Goal: Information Seeking & Learning: Learn about a topic

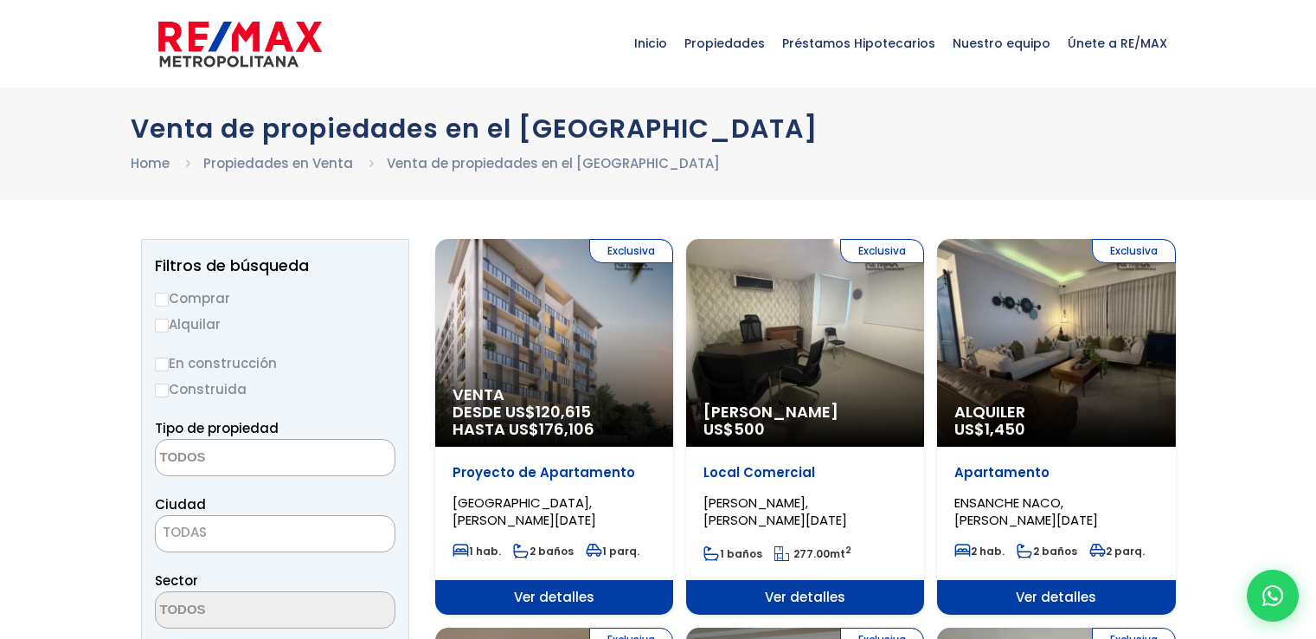
select select
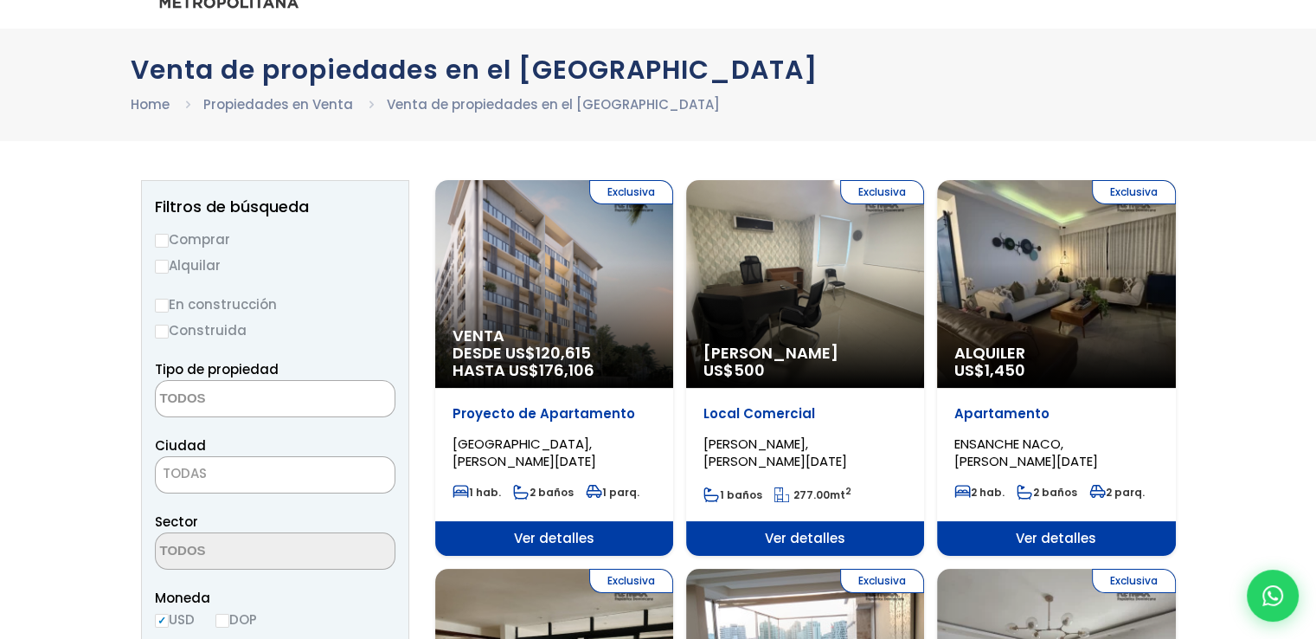
scroll to position [87, 0]
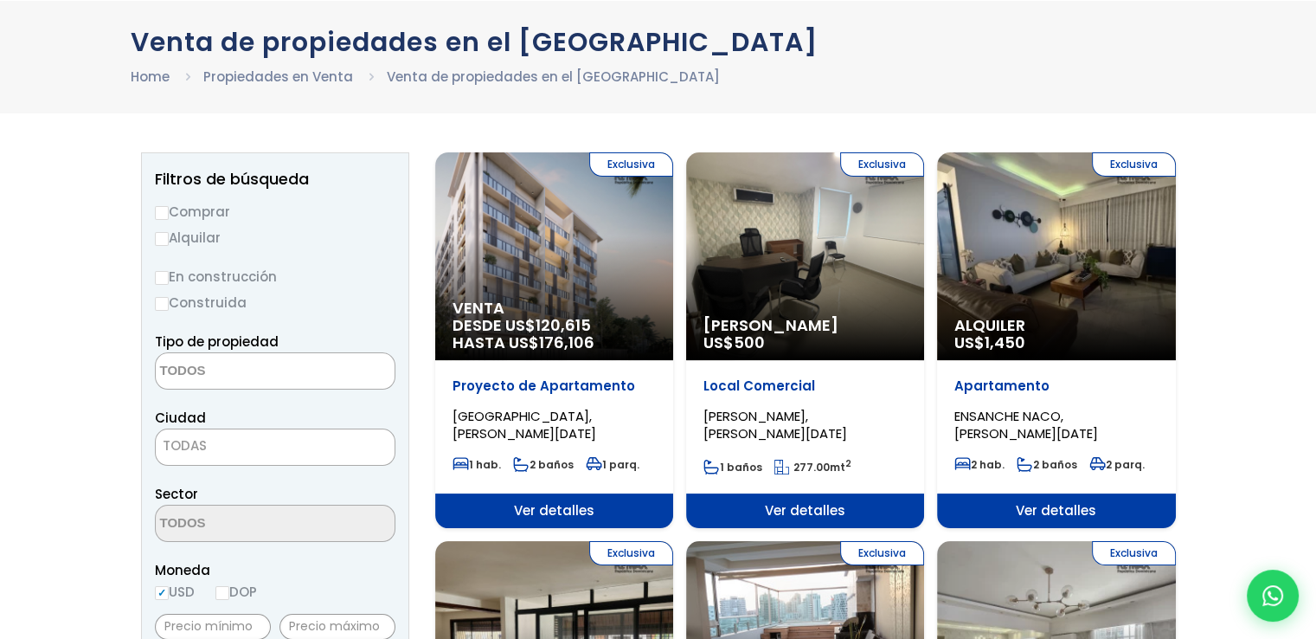
click at [164, 236] on input "Alquilar" at bounding box center [162, 239] width 14 height 14
radio input "true"
click at [264, 373] on textarea "Search" at bounding box center [240, 371] width 168 height 37
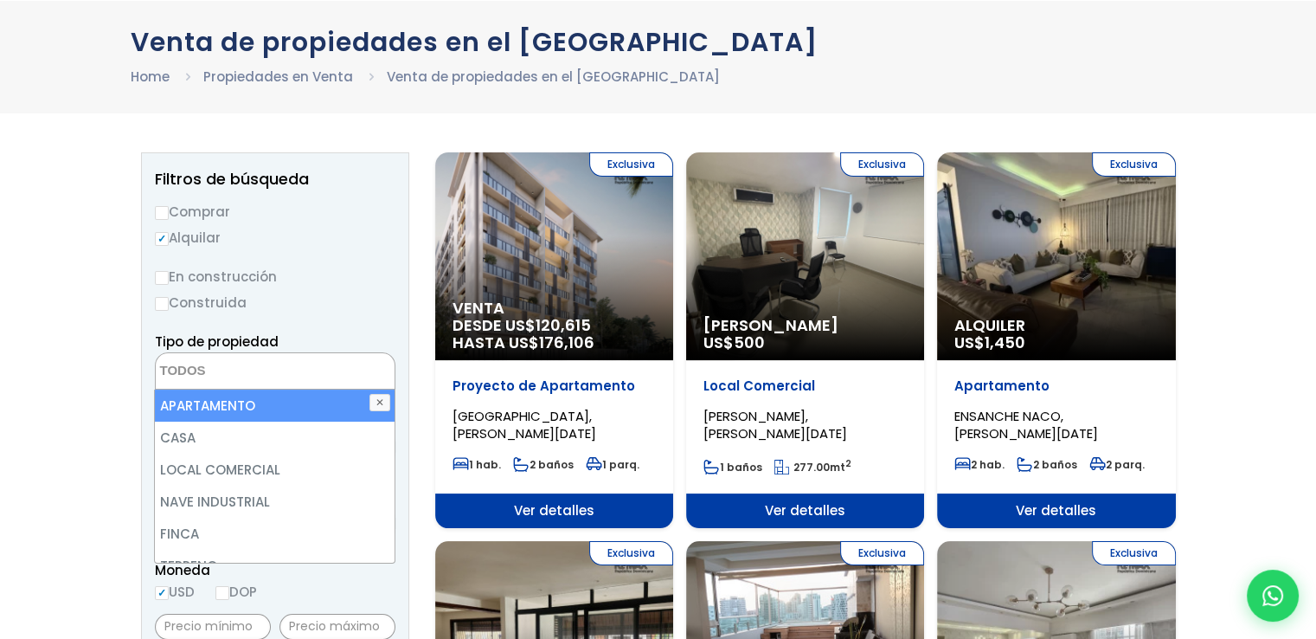
click at [235, 403] on li "APARTAMENTO" at bounding box center [274, 405] width 239 height 32
select select "apartment"
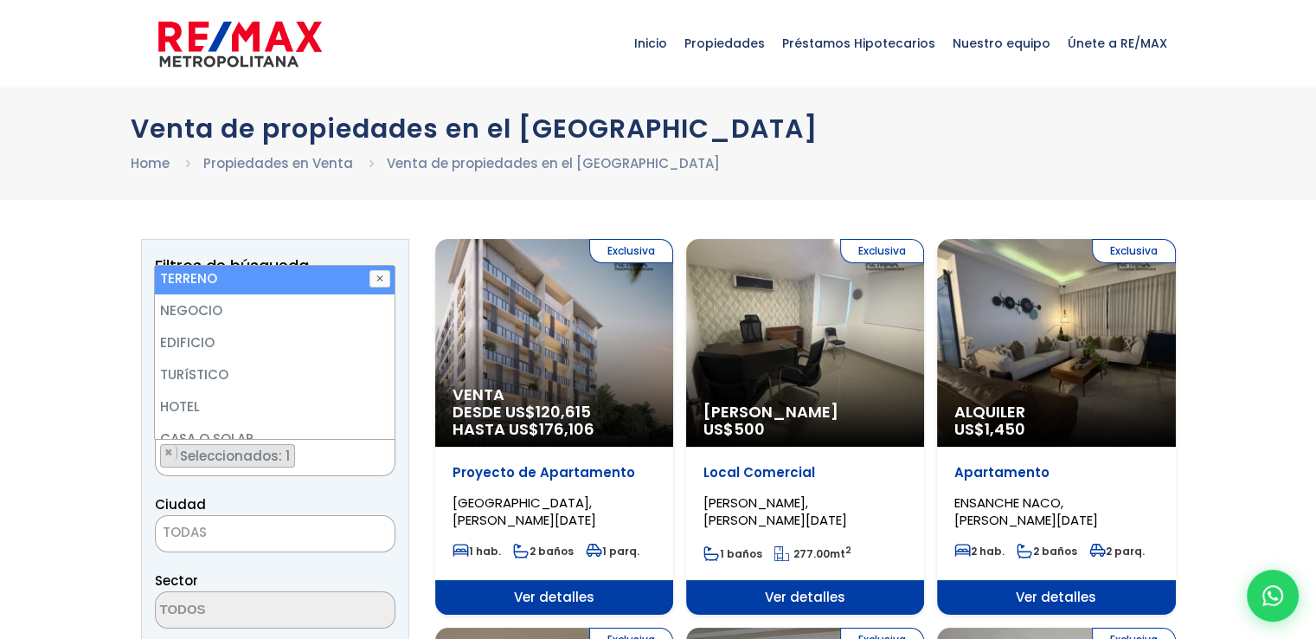
scroll to position [173, 0]
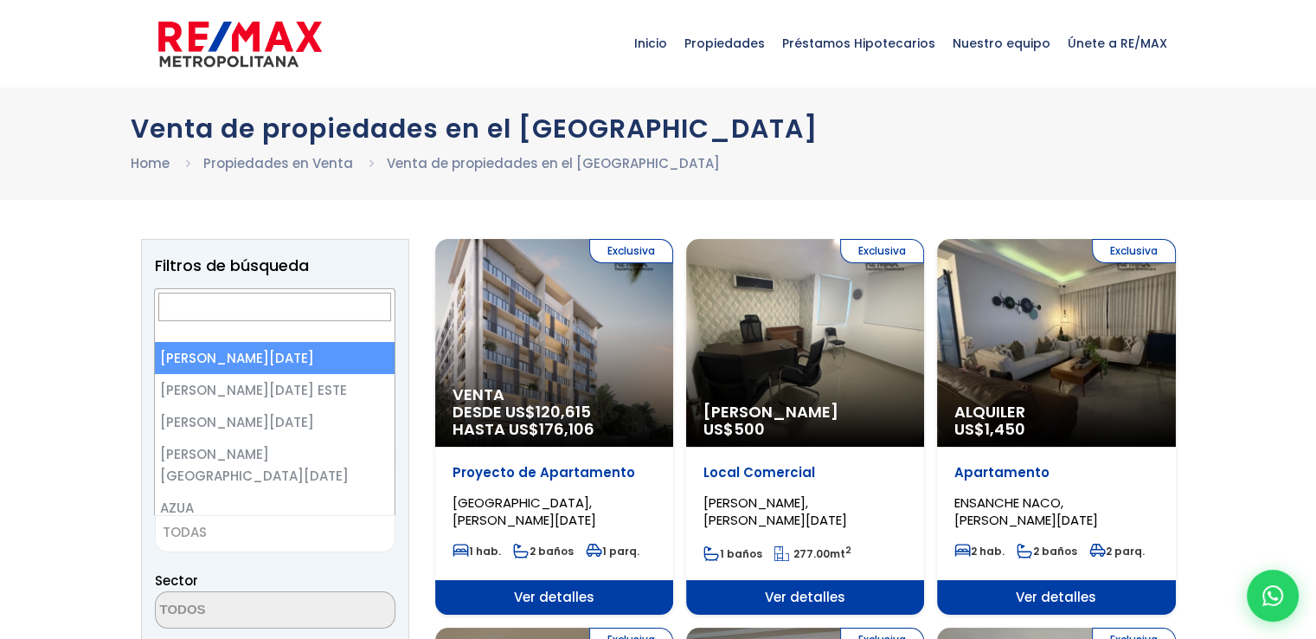
click at [304, 532] on span "TODAS" at bounding box center [275, 532] width 239 height 24
select select "1"
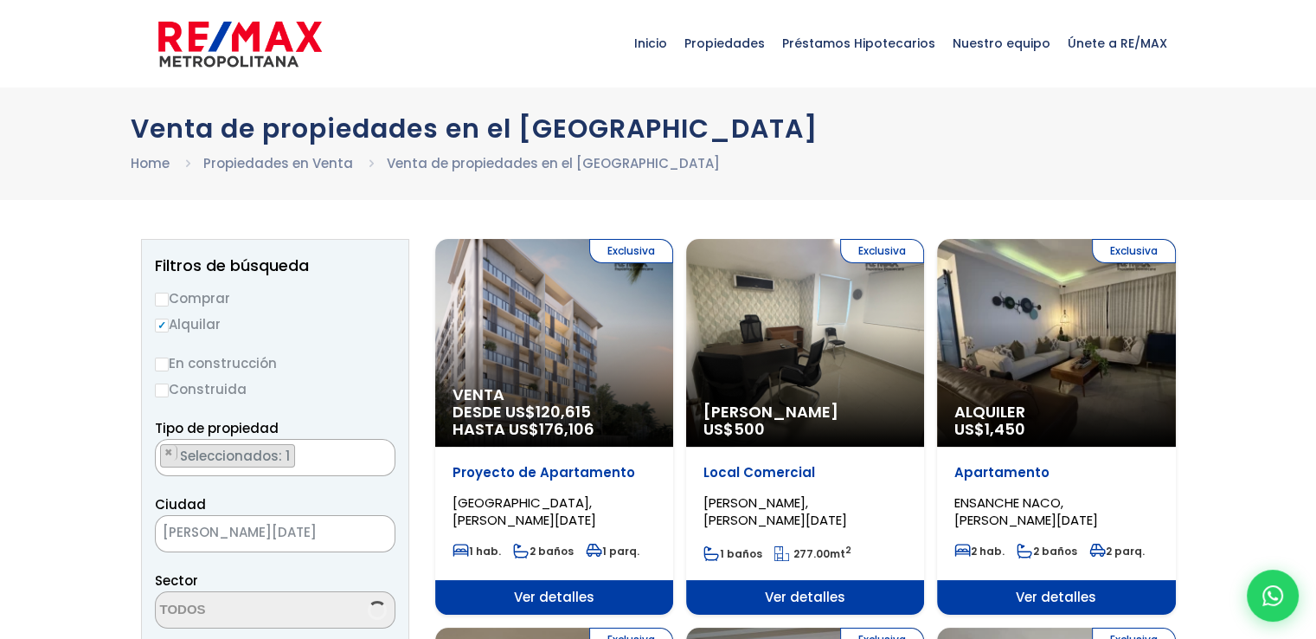
click at [308, 357] on label "En construcción" at bounding box center [275, 363] width 241 height 22
click at [0, 0] on input "En construcción" at bounding box center [0, 0] width 0 height 0
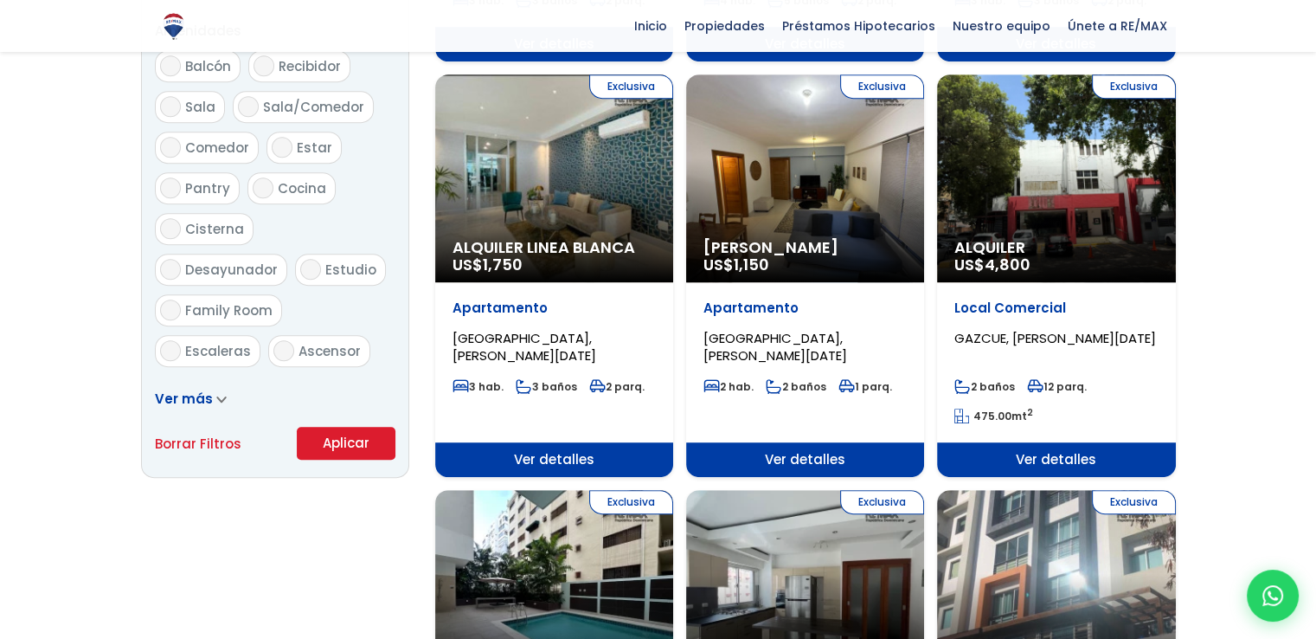
scroll to position [952, 0]
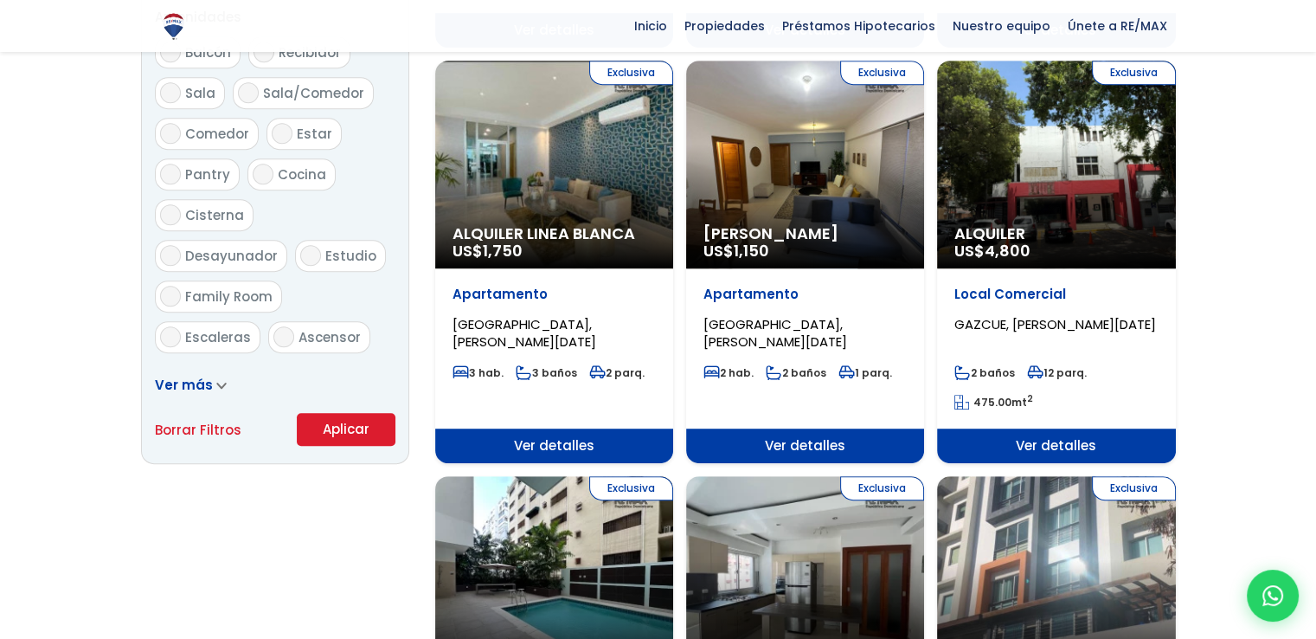
click at [343, 428] on button "Aplicar" at bounding box center [346, 429] width 99 height 33
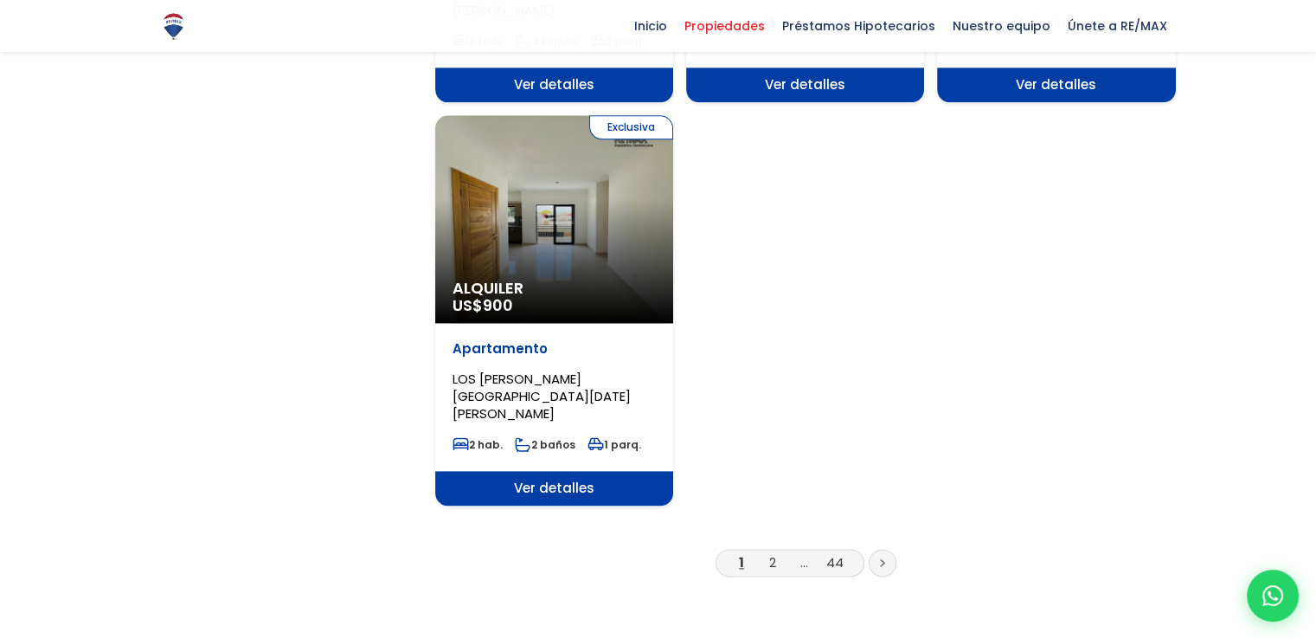
scroll to position [2077, 0]
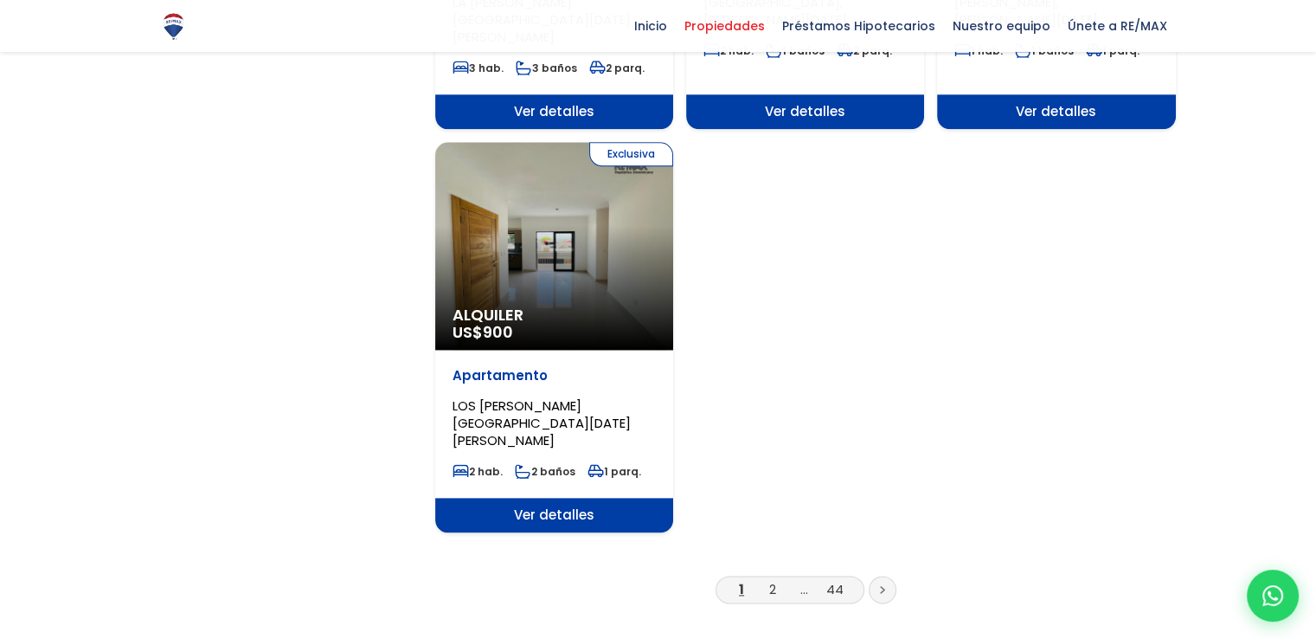
click at [887, 576] on link at bounding box center [883, 590] width 28 height 28
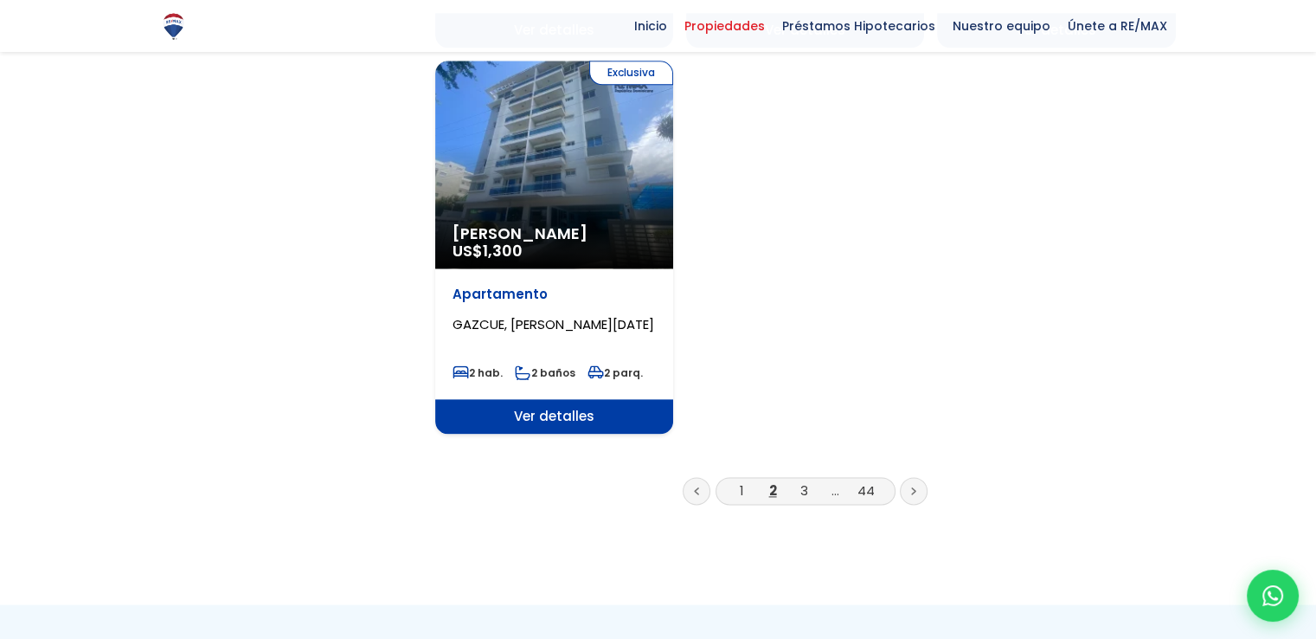
scroll to position [2077, 0]
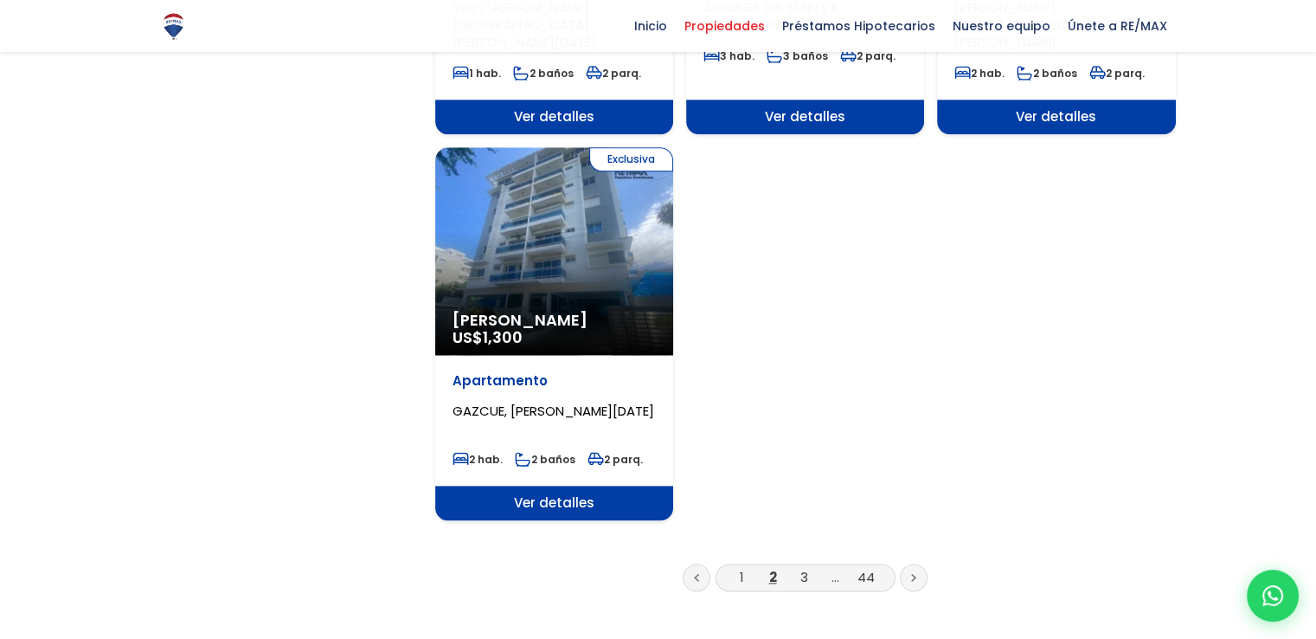
click at [914, 575] on icon at bounding box center [913, 578] width 3 height 6
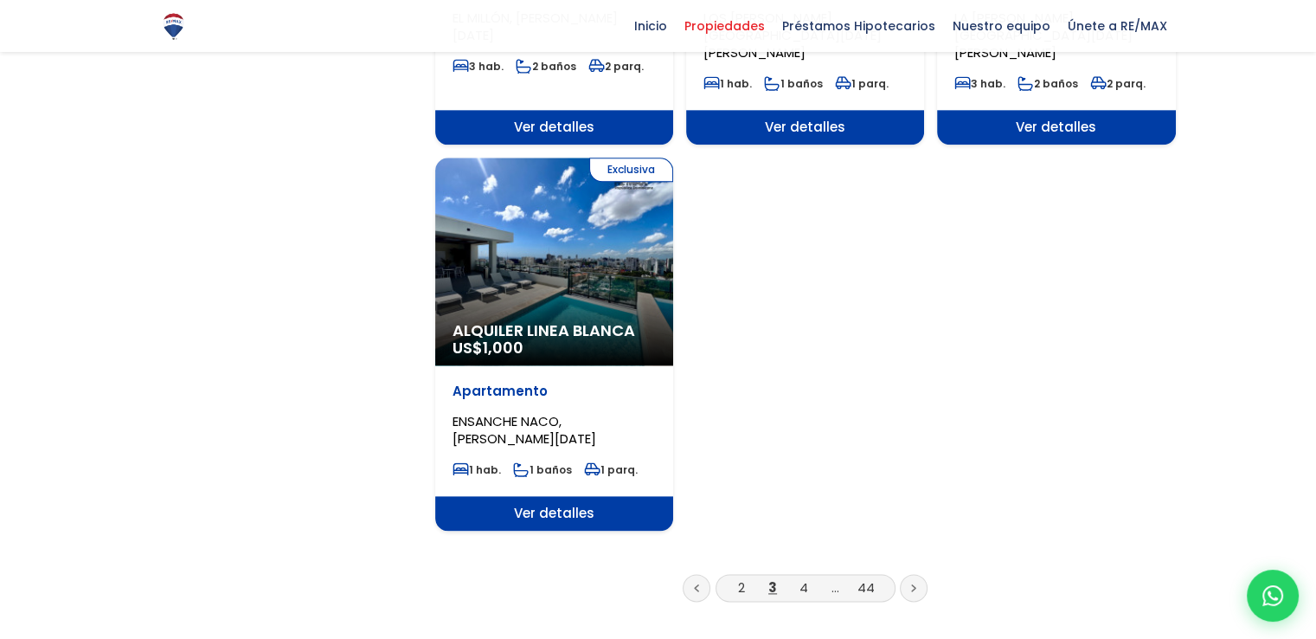
scroll to position [2164, 0]
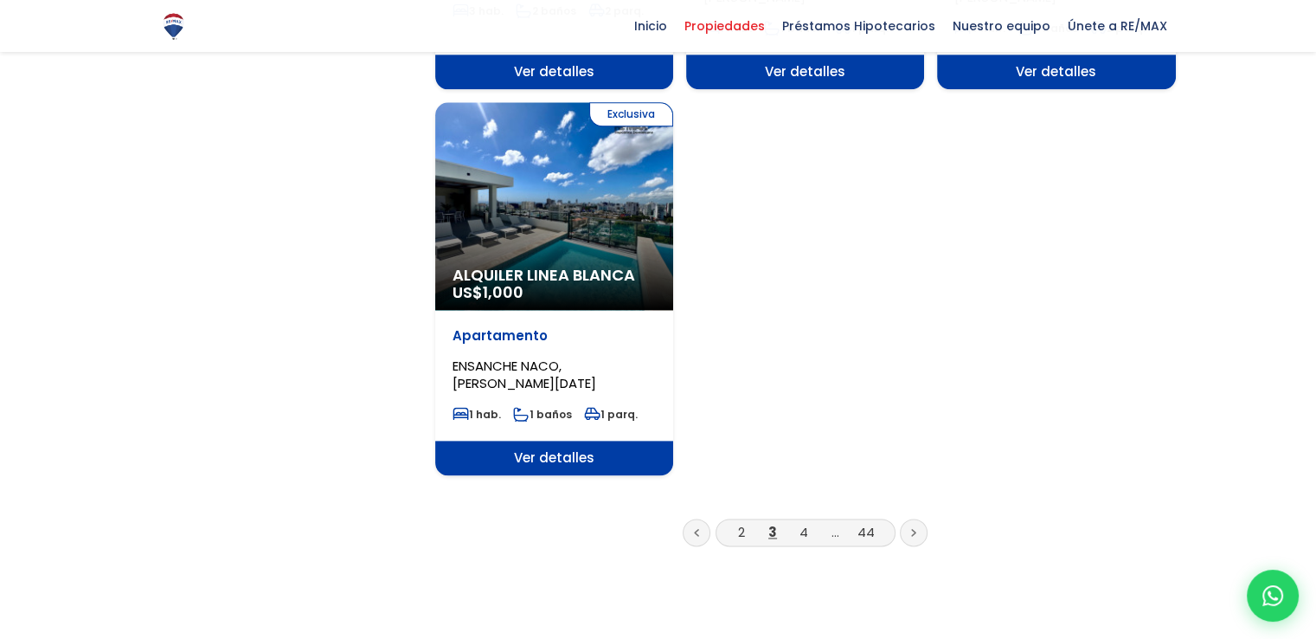
click at [909, 518] on link at bounding box center [914, 532] width 28 height 28
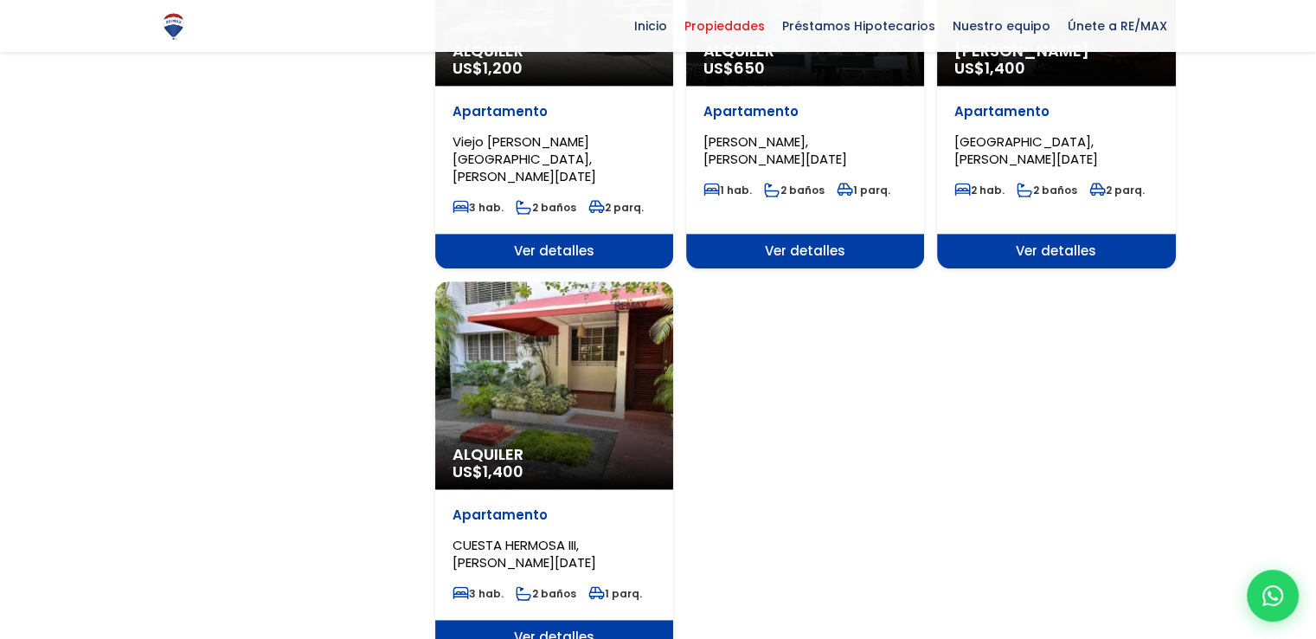
scroll to position [2077, 0]
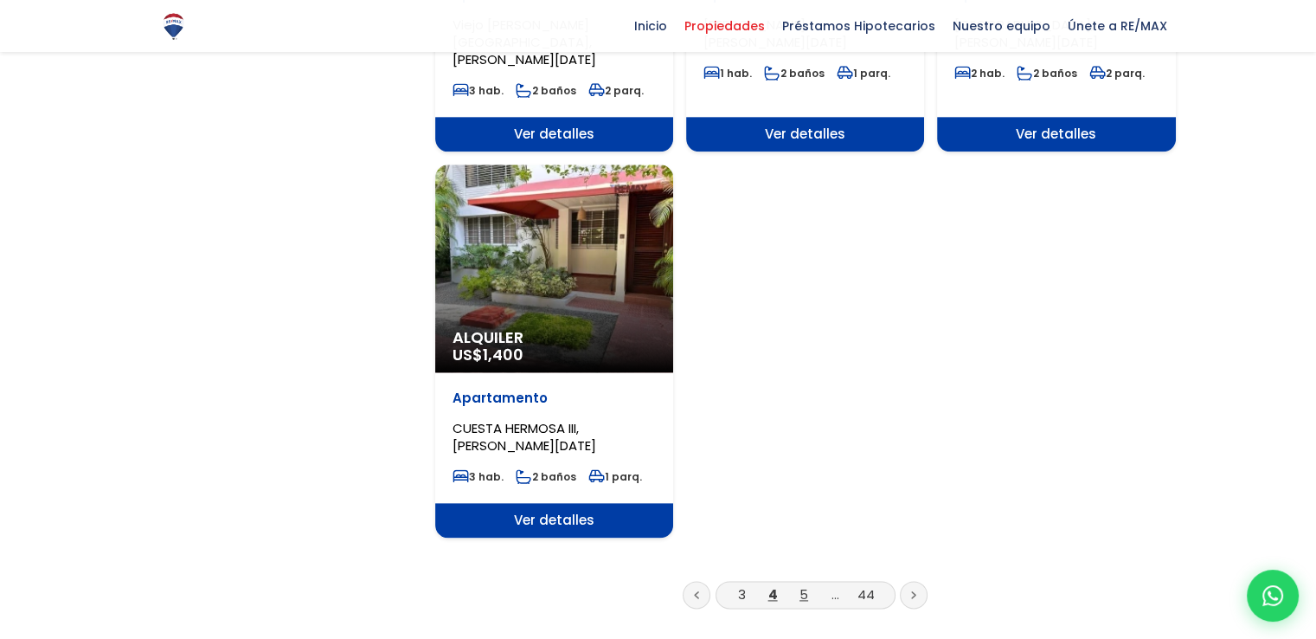
click at [804, 585] on link "5" at bounding box center [804, 594] width 9 height 18
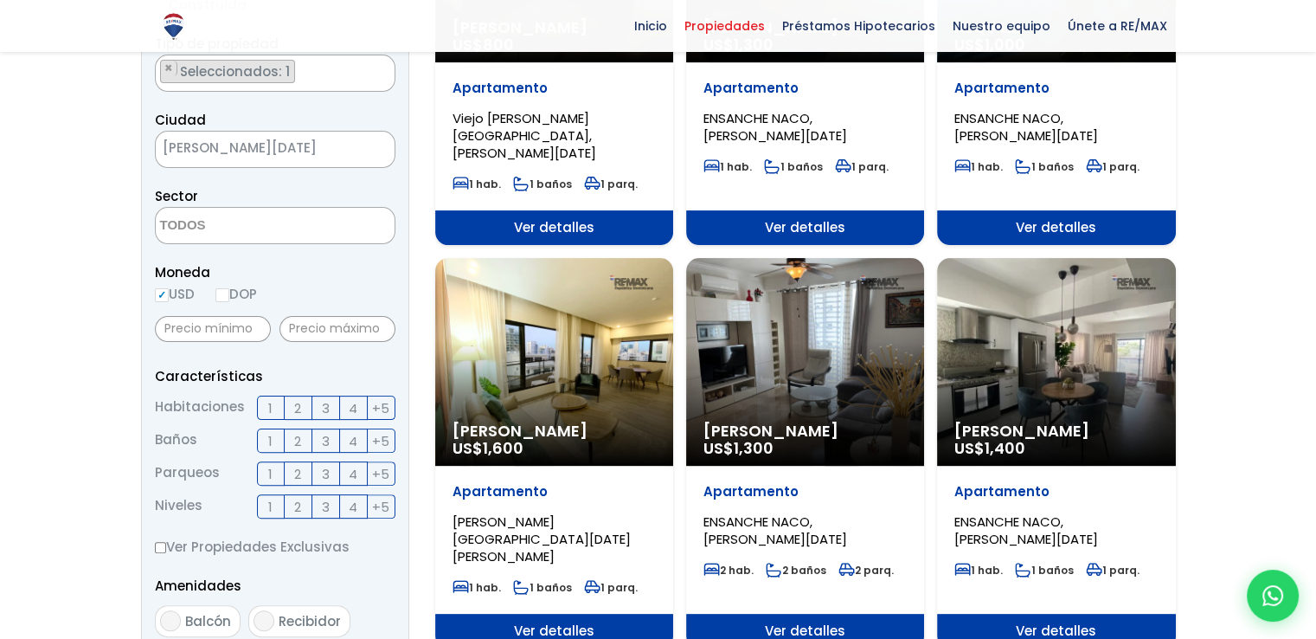
scroll to position [346, 0]
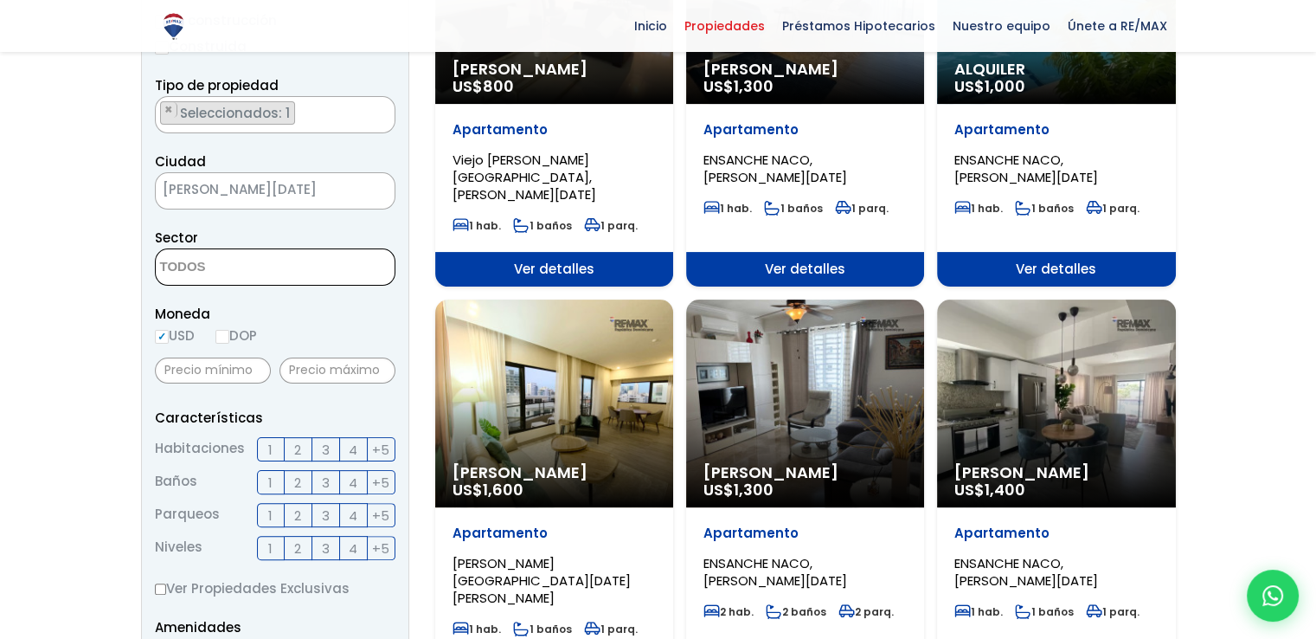
click at [260, 267] on textarea "Search" at bounding box center [240, 267] width 168 height 37
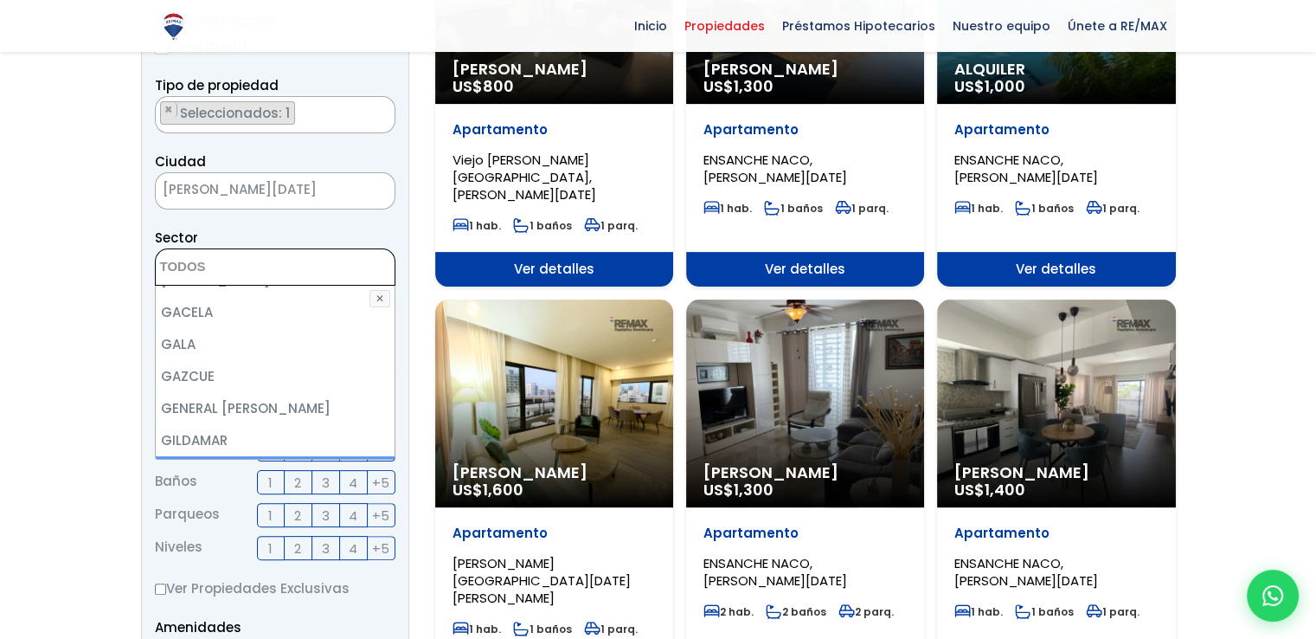
scroll to position [2770, 0]
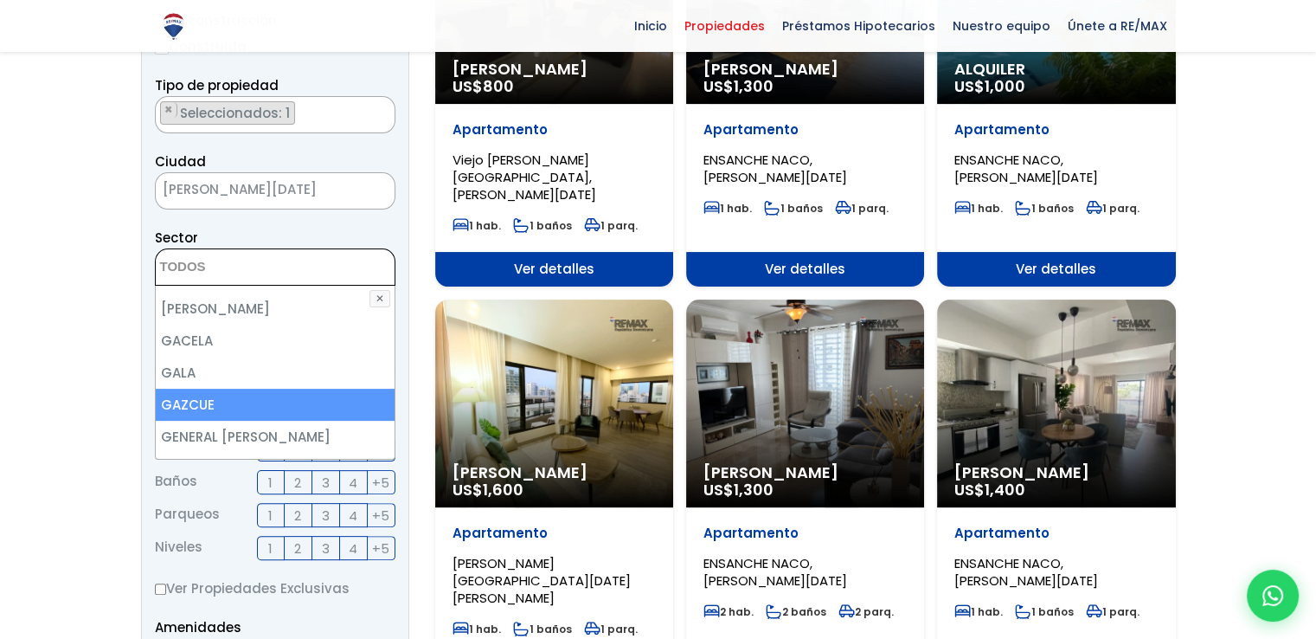
click at [229, 389] on li "GAZCUE" at bounding box center [275, 405] width 239 height 32
select select "206"
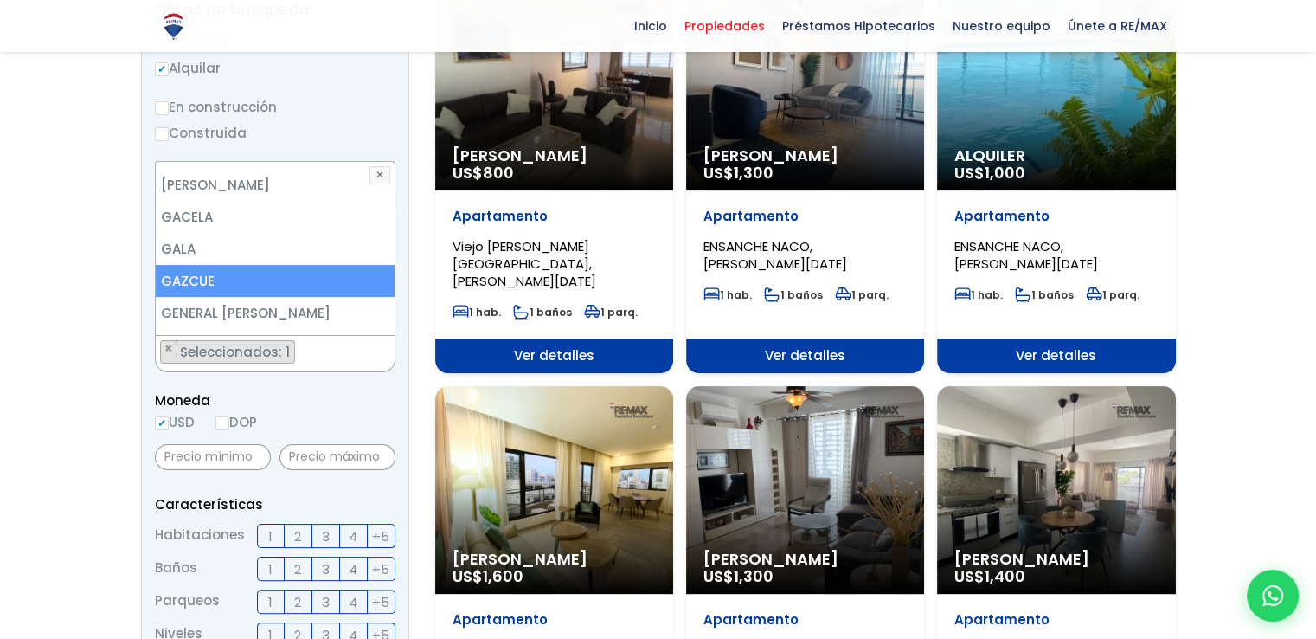
click at [173, 265] on li "GAZCUE" at bounding box center [275, 281] width 239 height 32
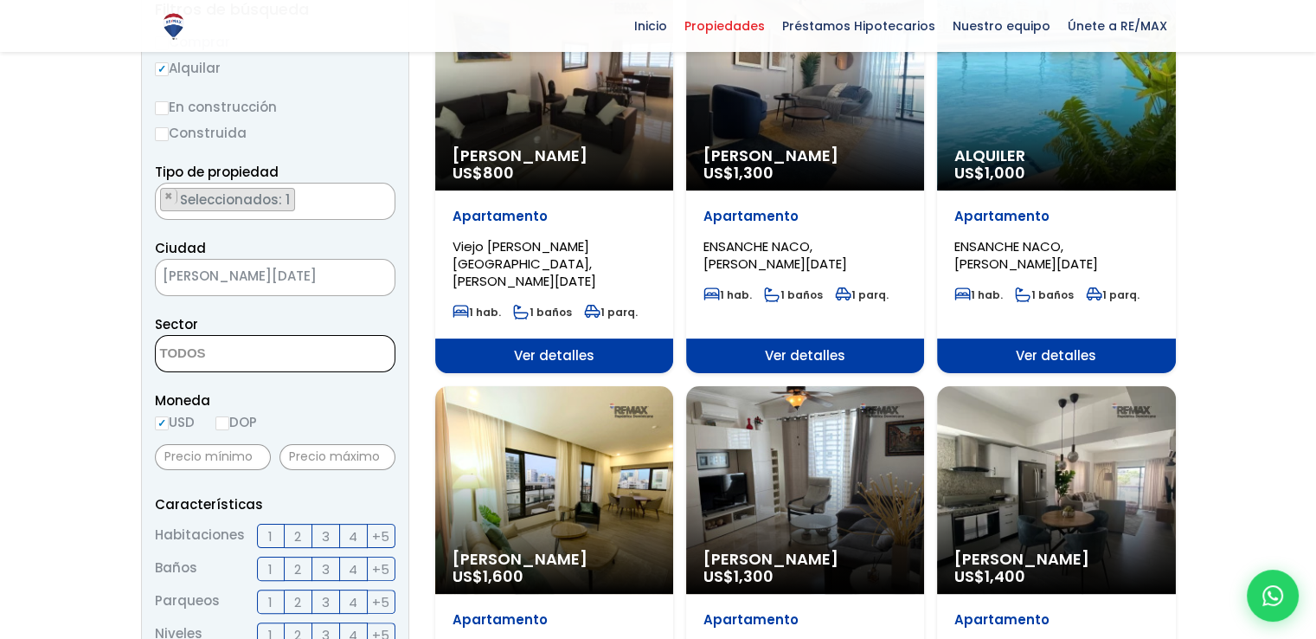
click at [311, 365] on span at bounding box center [275, 353] width 241 height 37
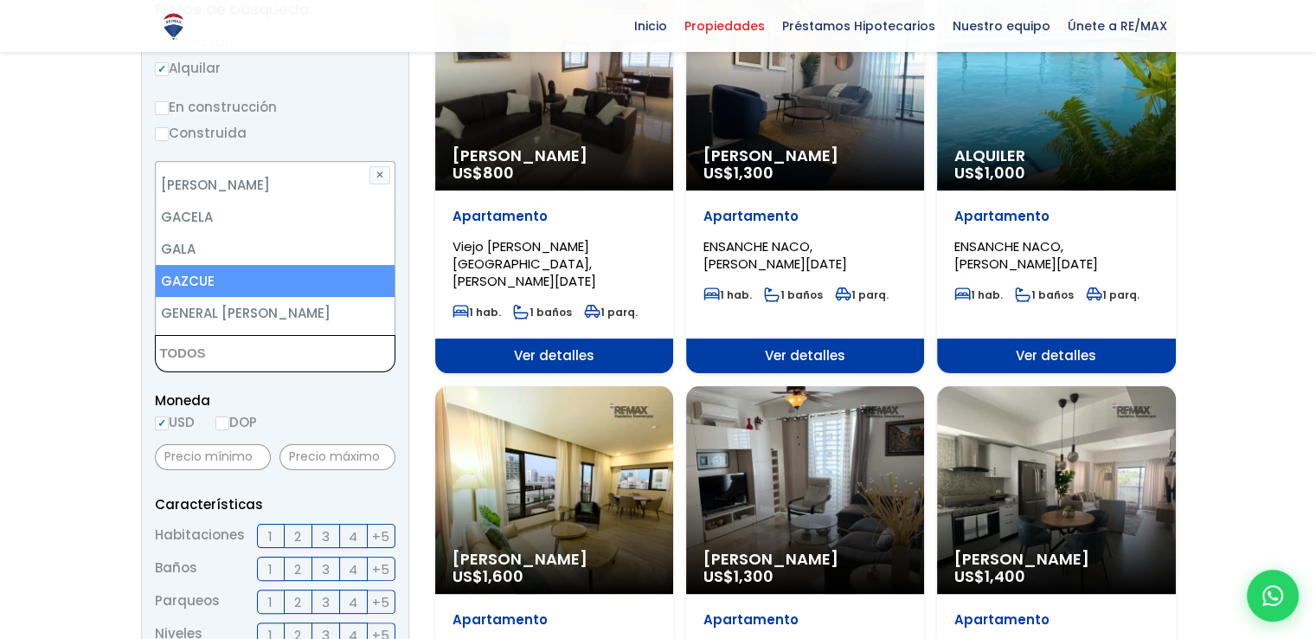
click at [206, 265] on li "GAZCUE" at bounding box center [275, 281] width 239 height 32
select select "206"
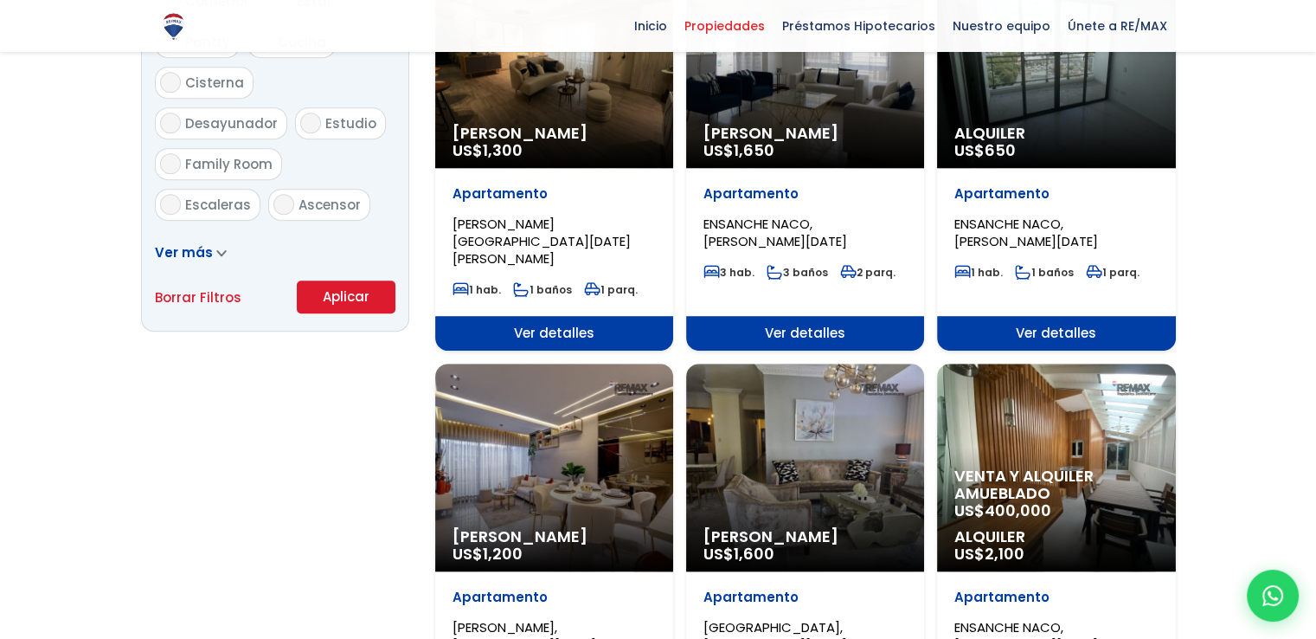
scroll to position [1092, 0]
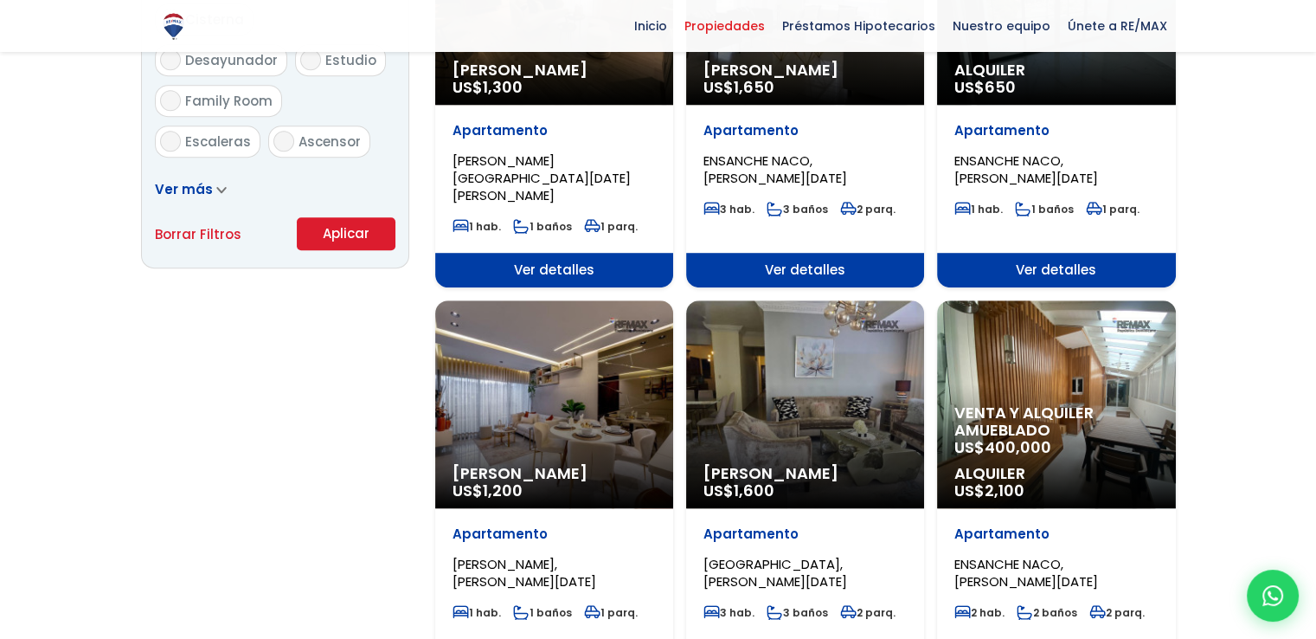
scroll to position [1145, 0]
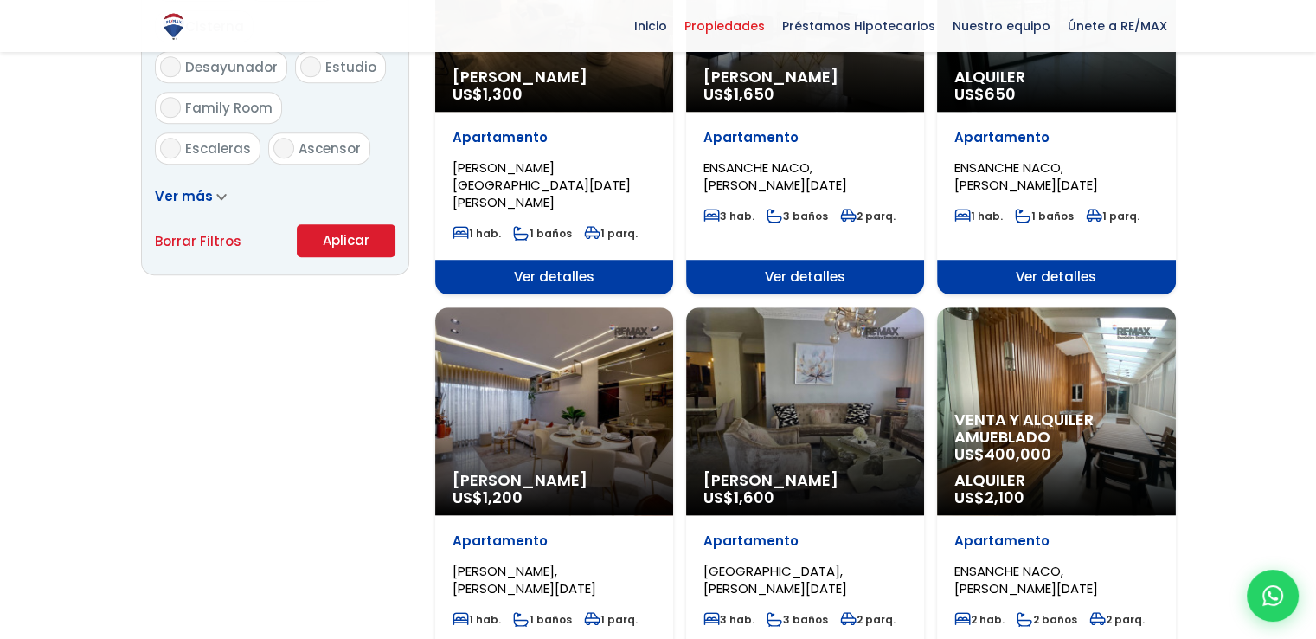
click at [340, 243] on button "Aplicar" at bounding box center [346, 240] width 99 height 33
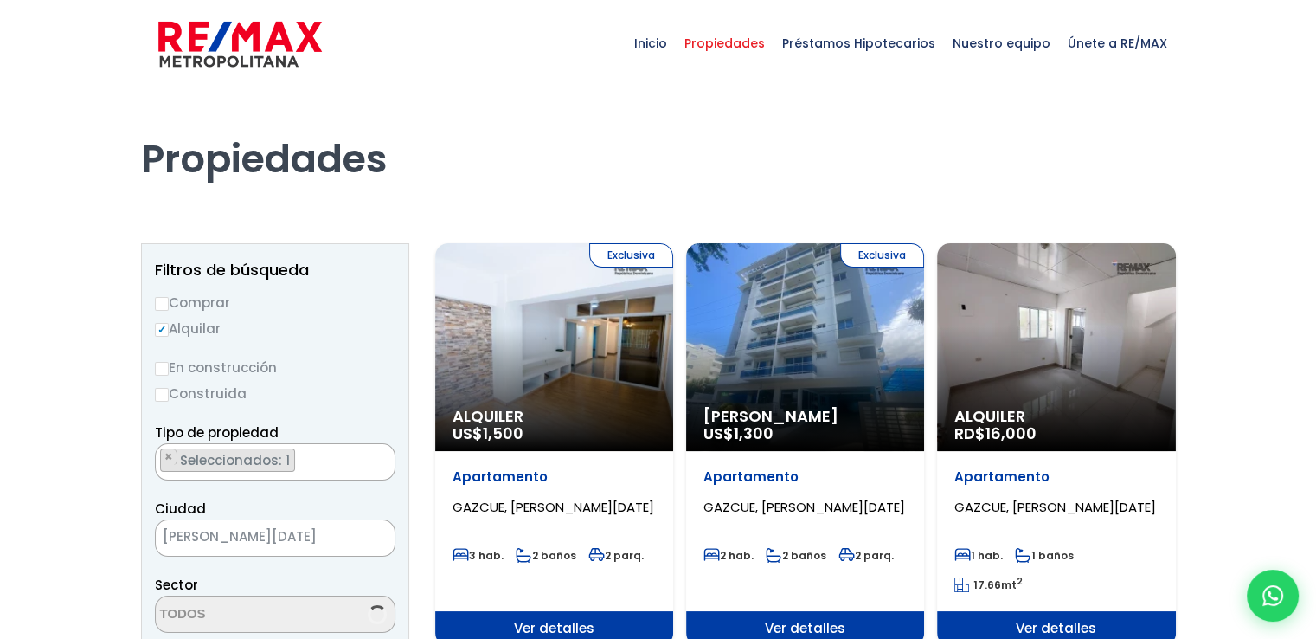
select select "206"
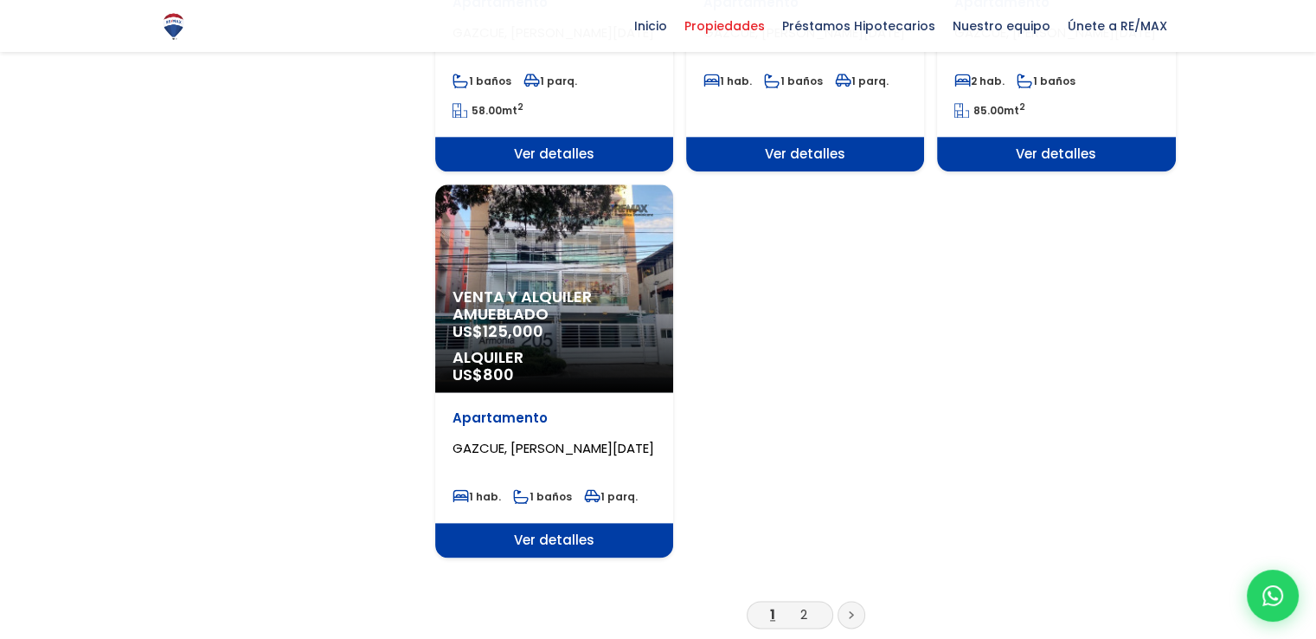
scroll to position [2077, 0]
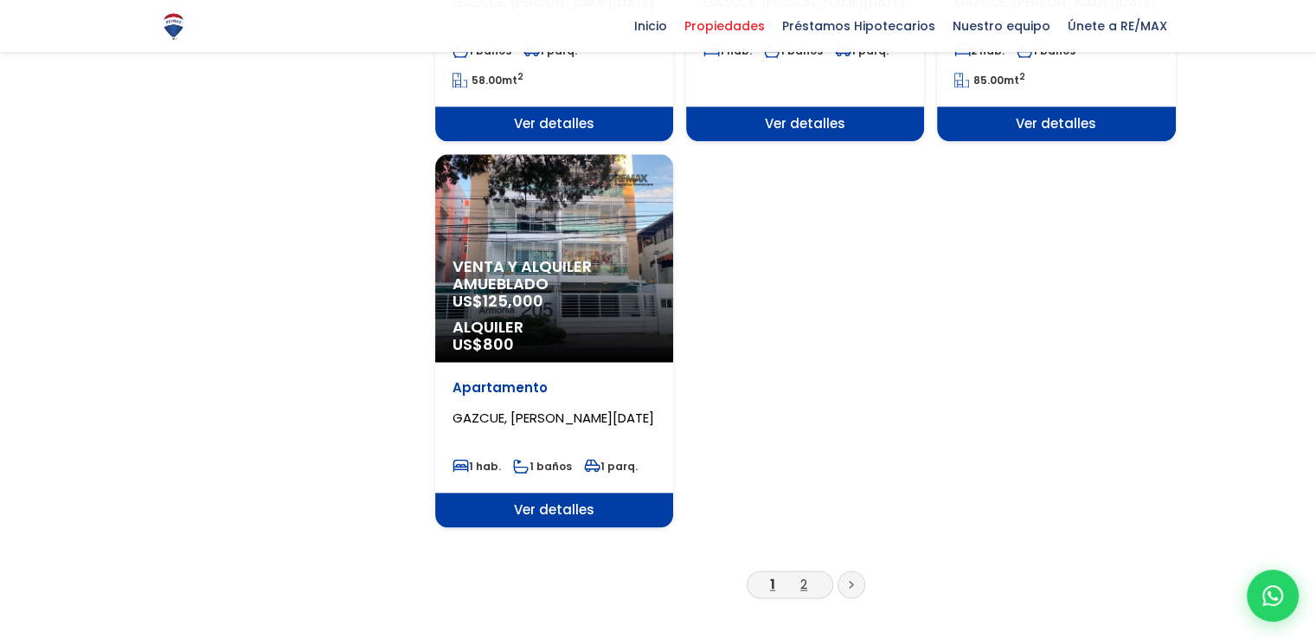
click at [804, 586] on link "2" at bounding box center [804, 584] width 7 height 18
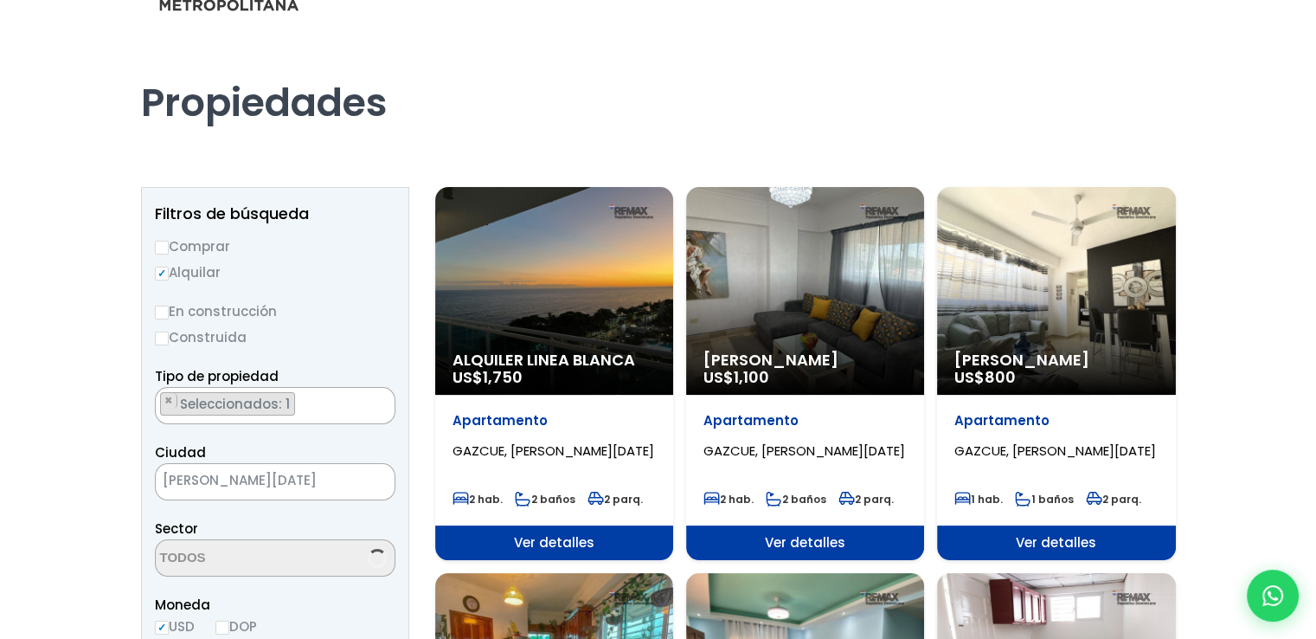
scroll to position [87, 0]
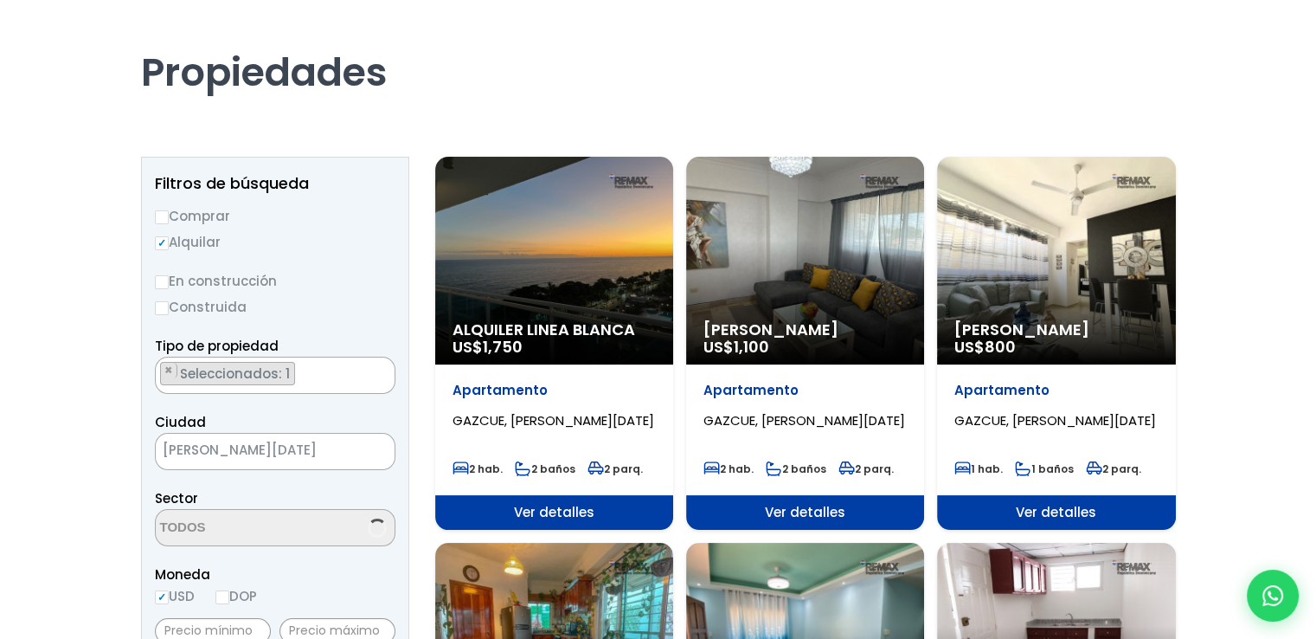
select select "206"
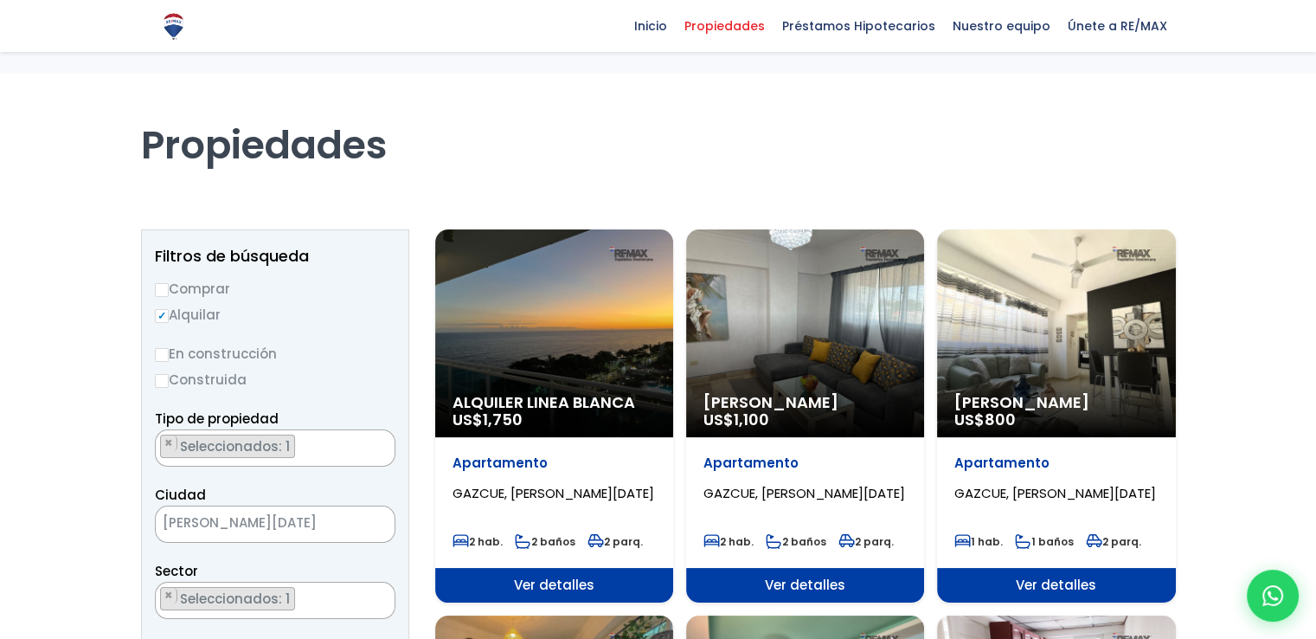
scroll to position [0, 0]
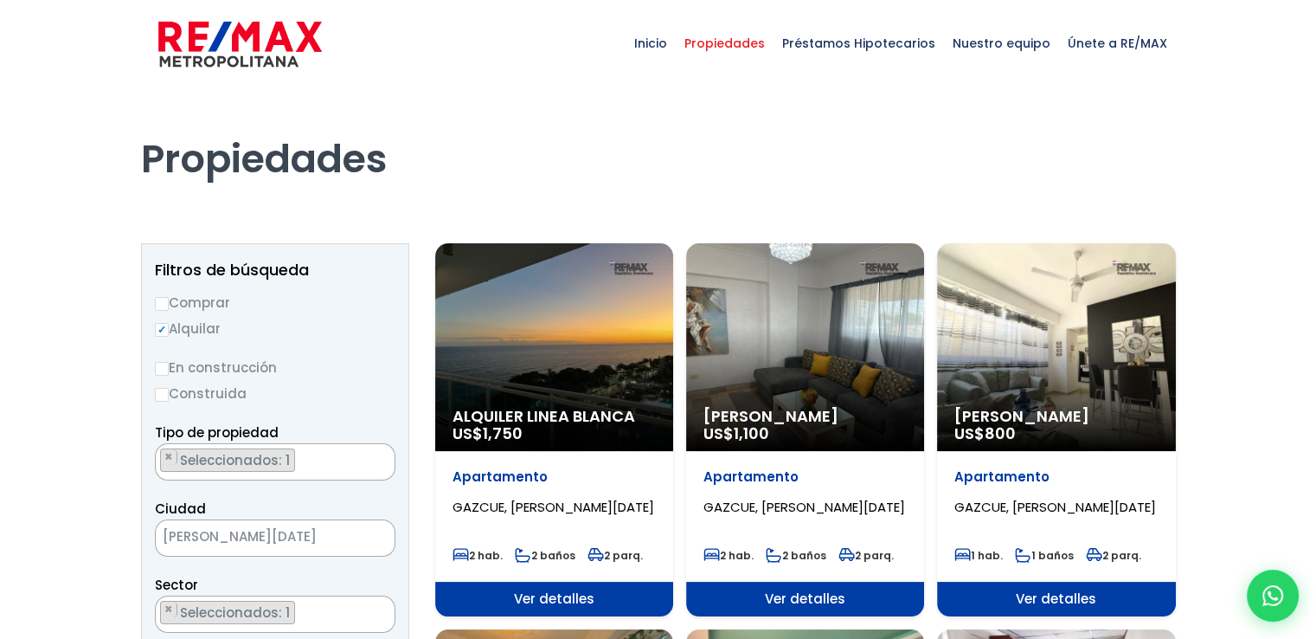
click at [163, 300] on input "Comprar" at bounding box center [162, 304] width 14 height 14
radio input "true"
click at [163, 300] on input "Comprar" at bounding box center [162, 304] width 14 height 14
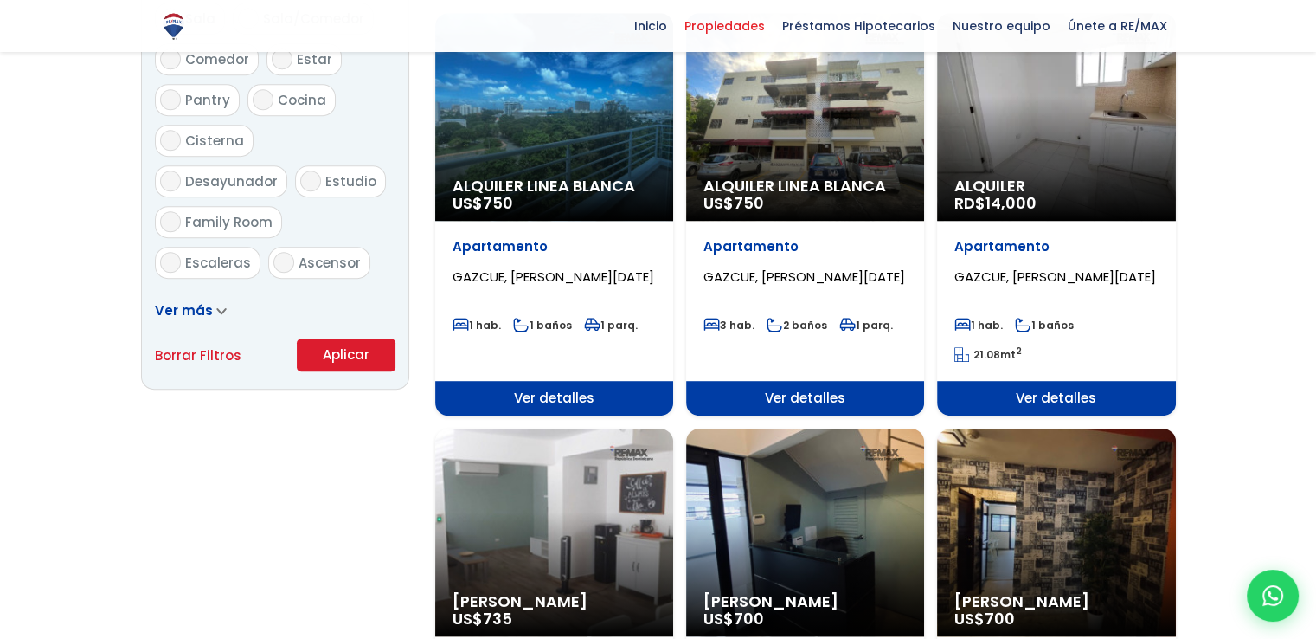
scroll to position [1125, 0]
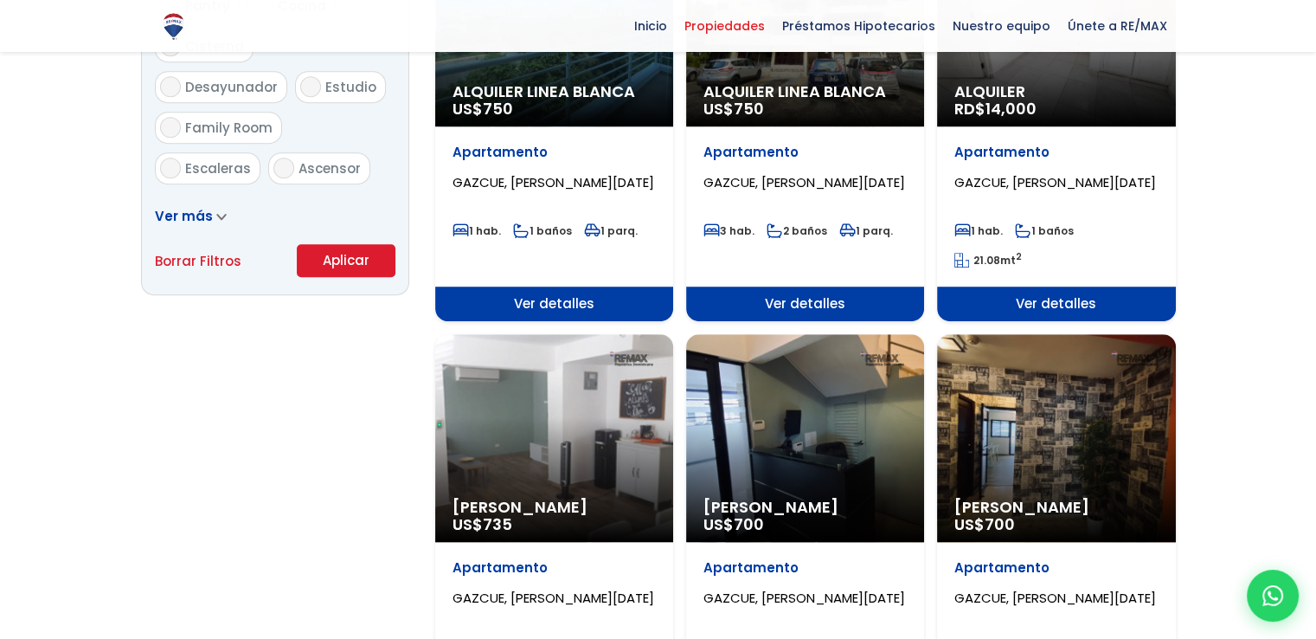
click at [342, 257] on button "Aplicar" at bounding box center [346, 260] width 99 height 33
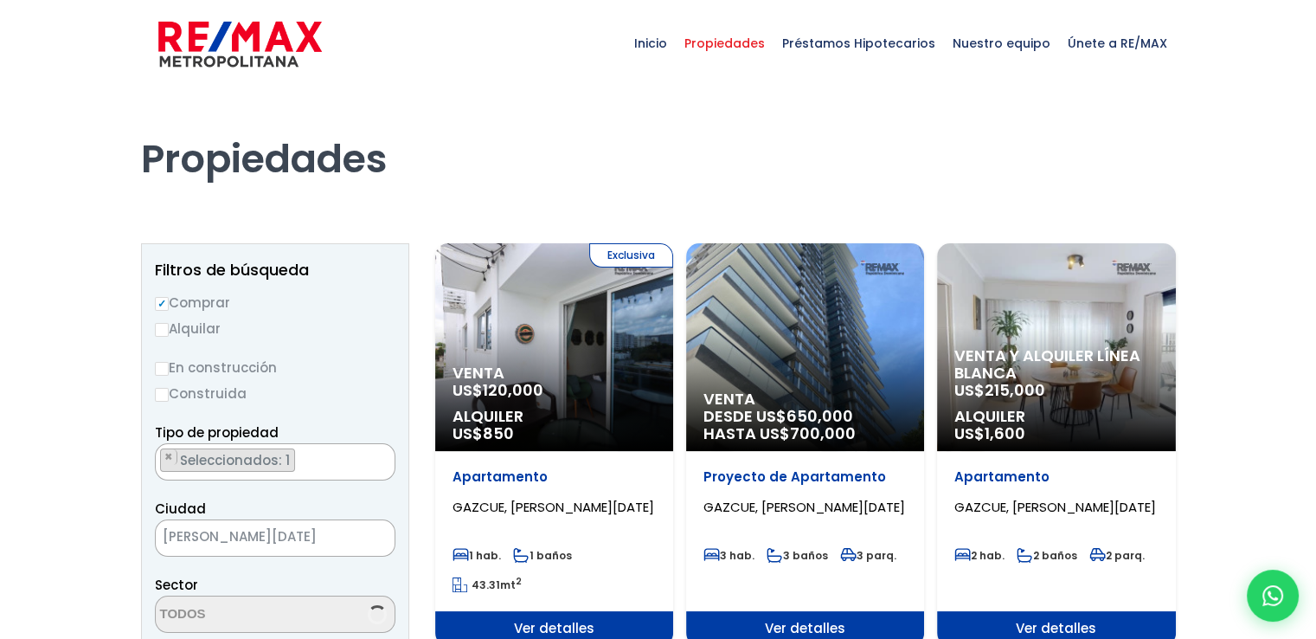
scroll to position [1747, 0]
select select "206"
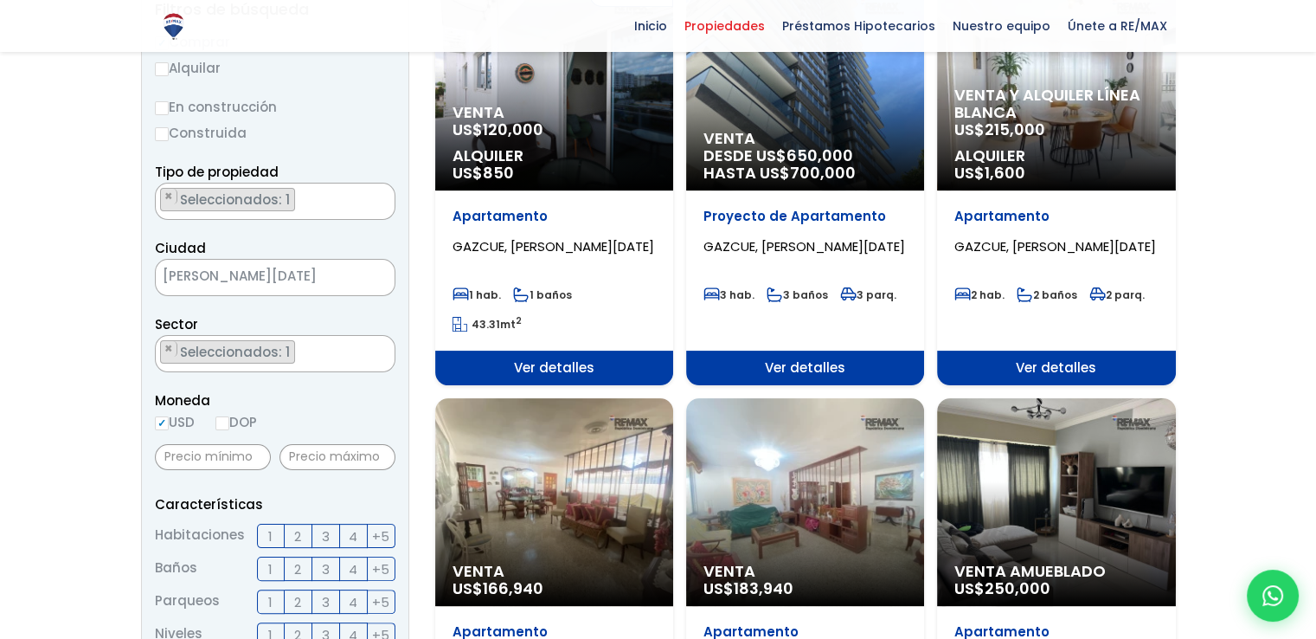
scroll to position [346, 0]
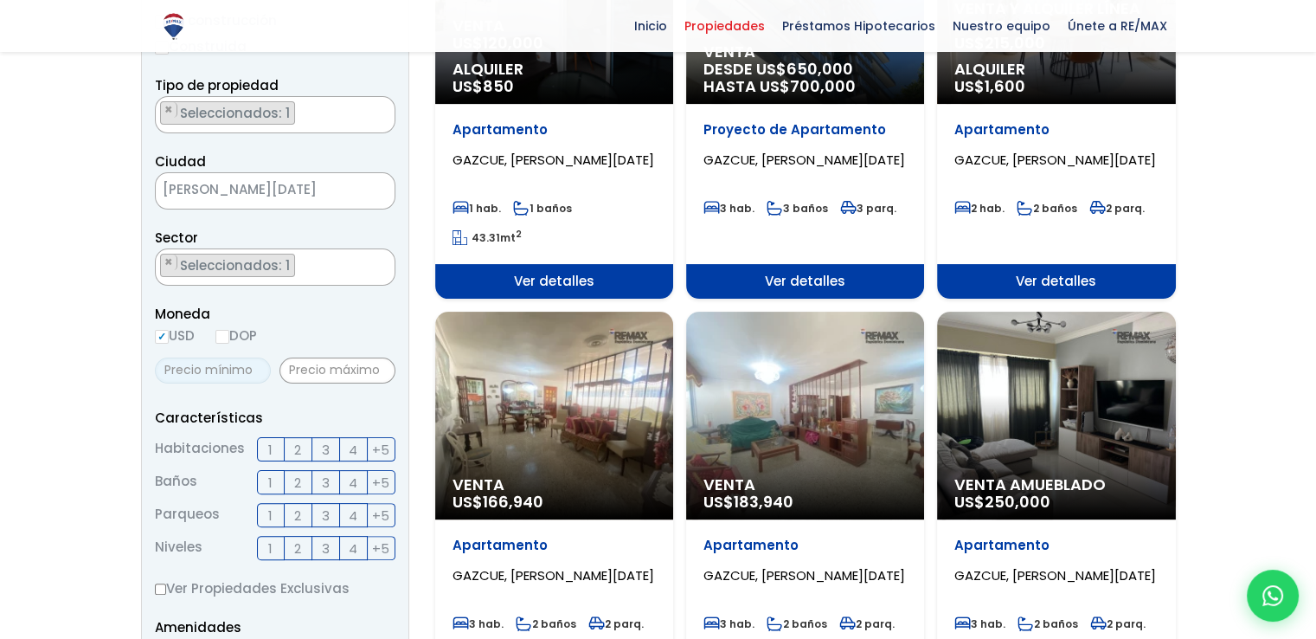
click at [224, 374] on input "text" at bounding box center [213, 370] width 116 height 26
type input "100,000"
click at [331, 370] on input "text" at bounding box center [338, 370] width 116 height 26
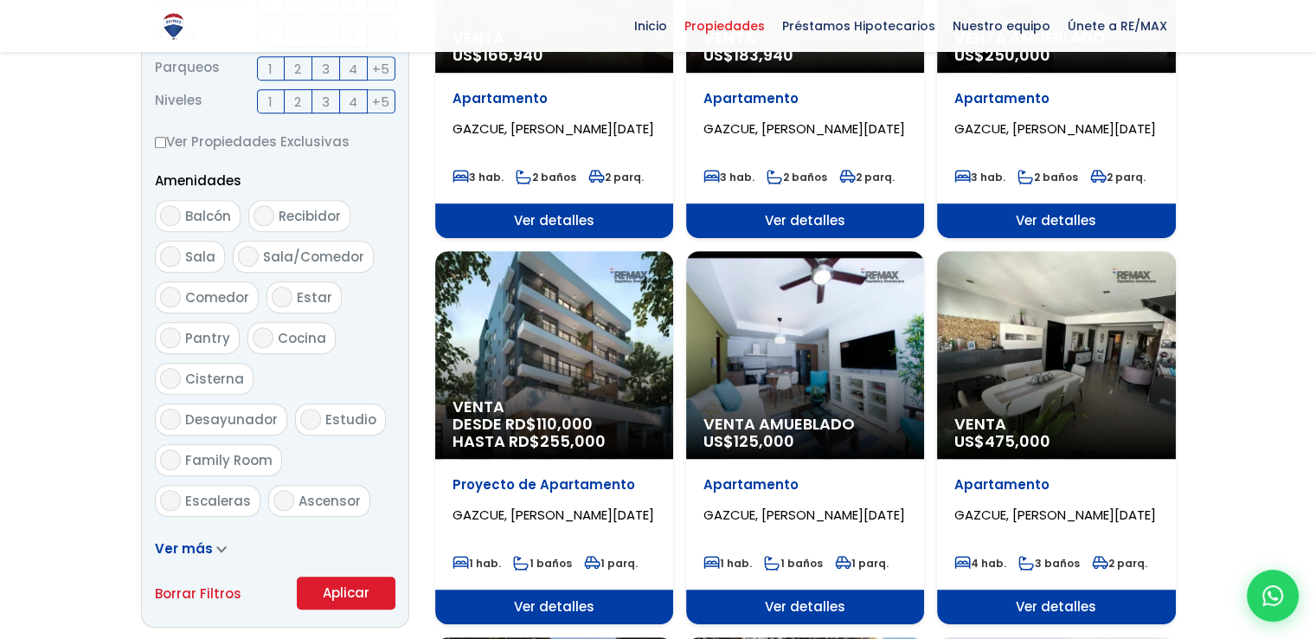
scroll to position [1039, 0]
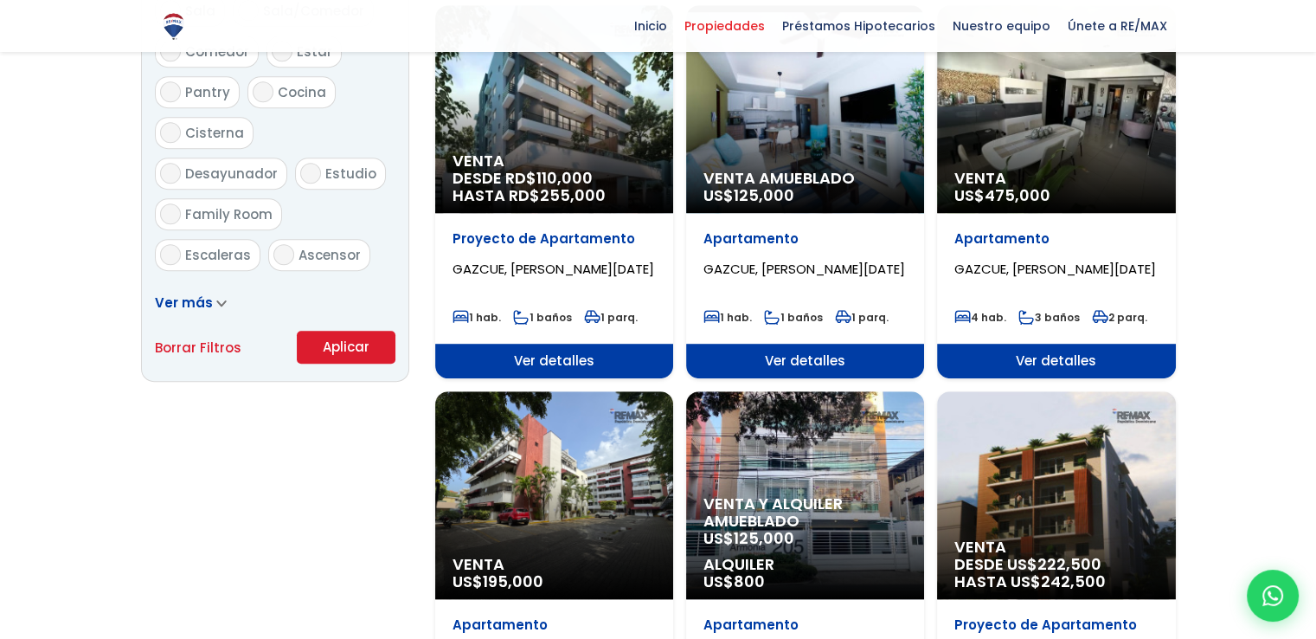
type input "130,000"
click at [346, 353] on button "Aplicar" at bounding box center [346, 347] width 99 height 33
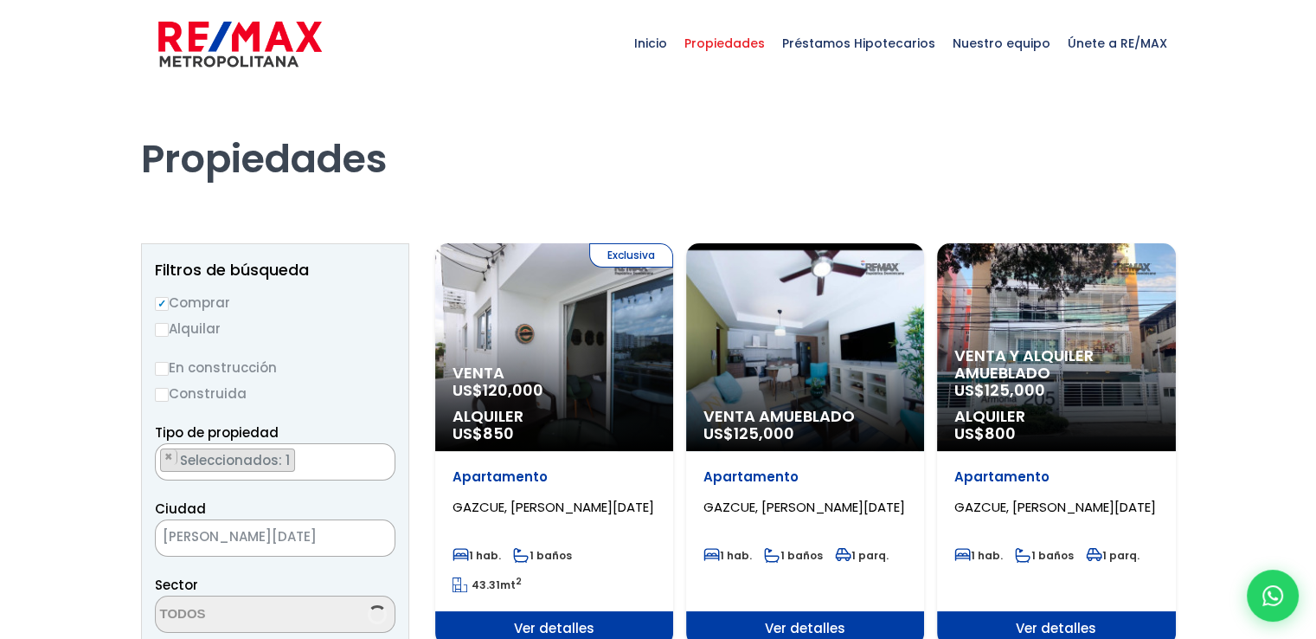
select select "206"
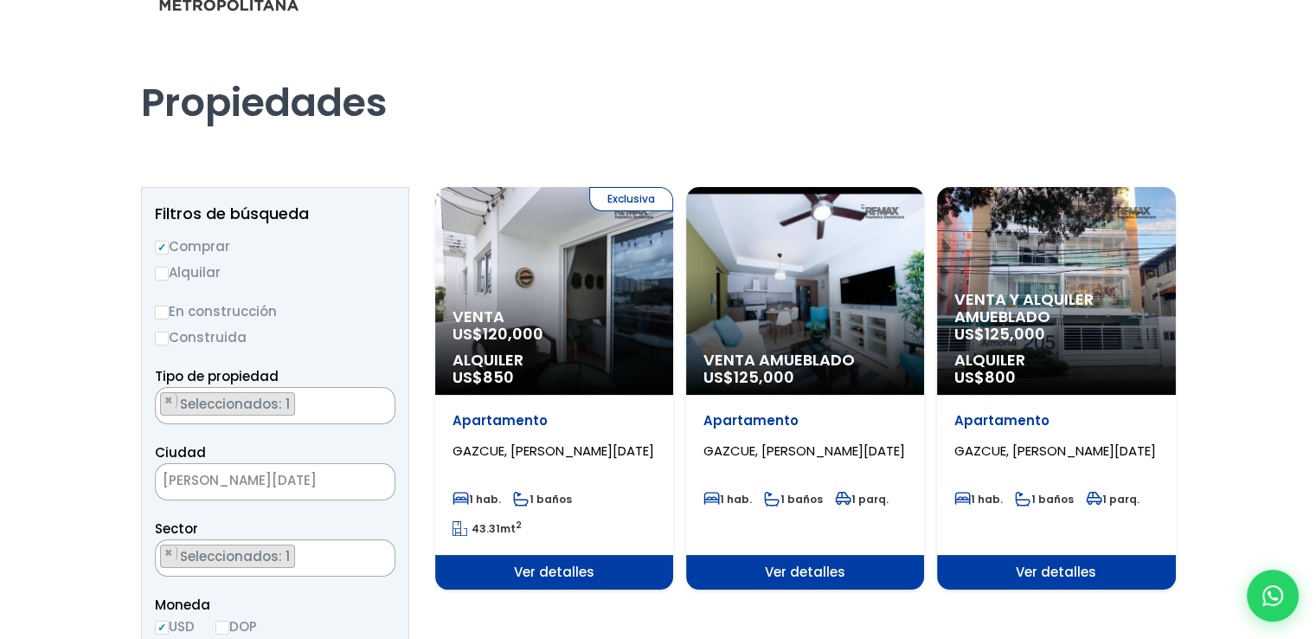
scroll to position [87, 0]
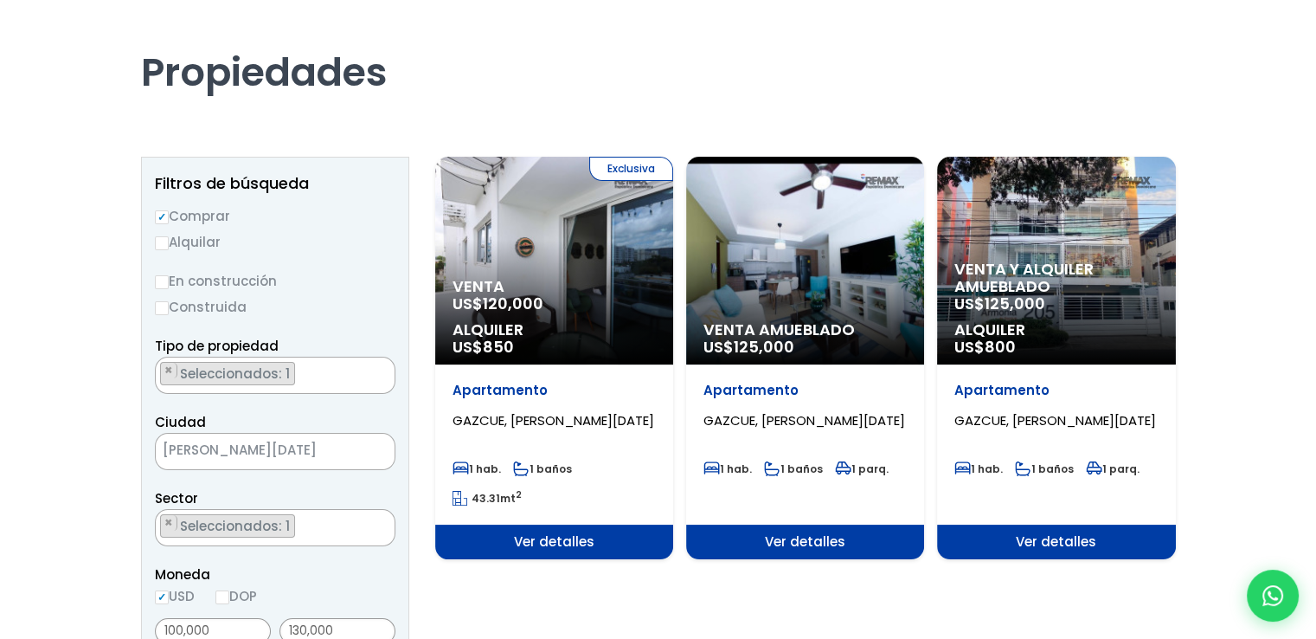
click at [806, 300] on div "Venta Amueblado US$ 125,000" at bounding box center [805, 261] width 238 height 208
click at [817, 542] on span "Ver detalles" at bounding box center [805, 542] width 238 height 35
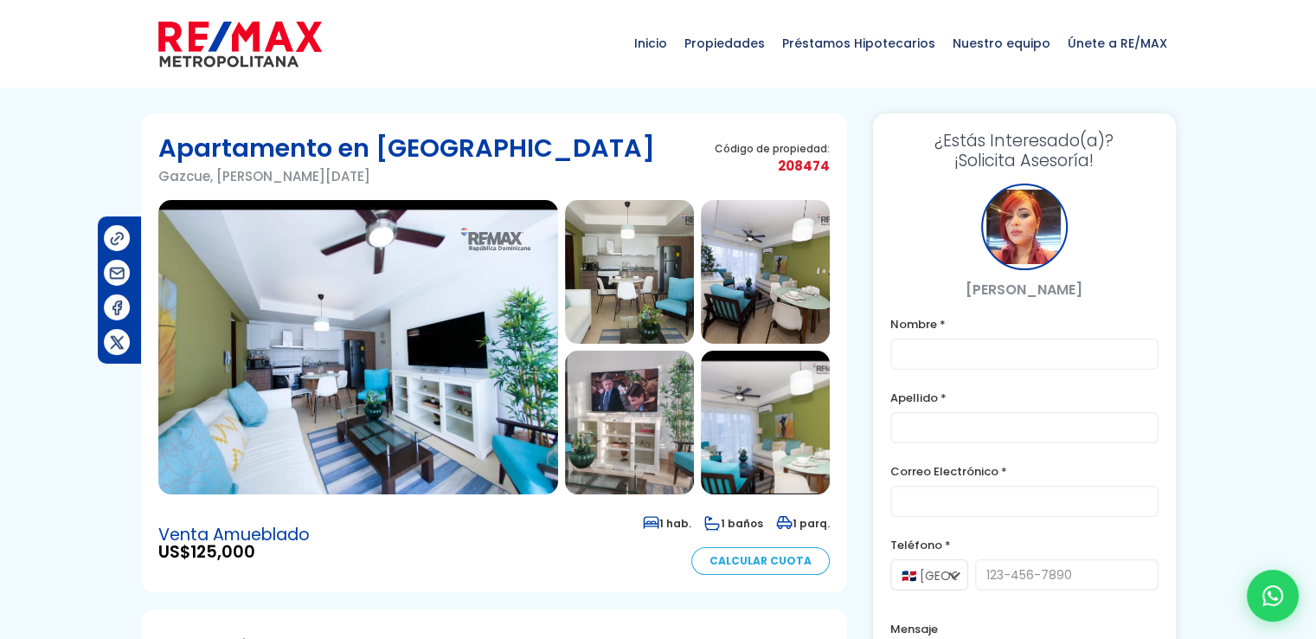
click at [404, 385] on img at bounding box center [358, 347] width 400 height 294
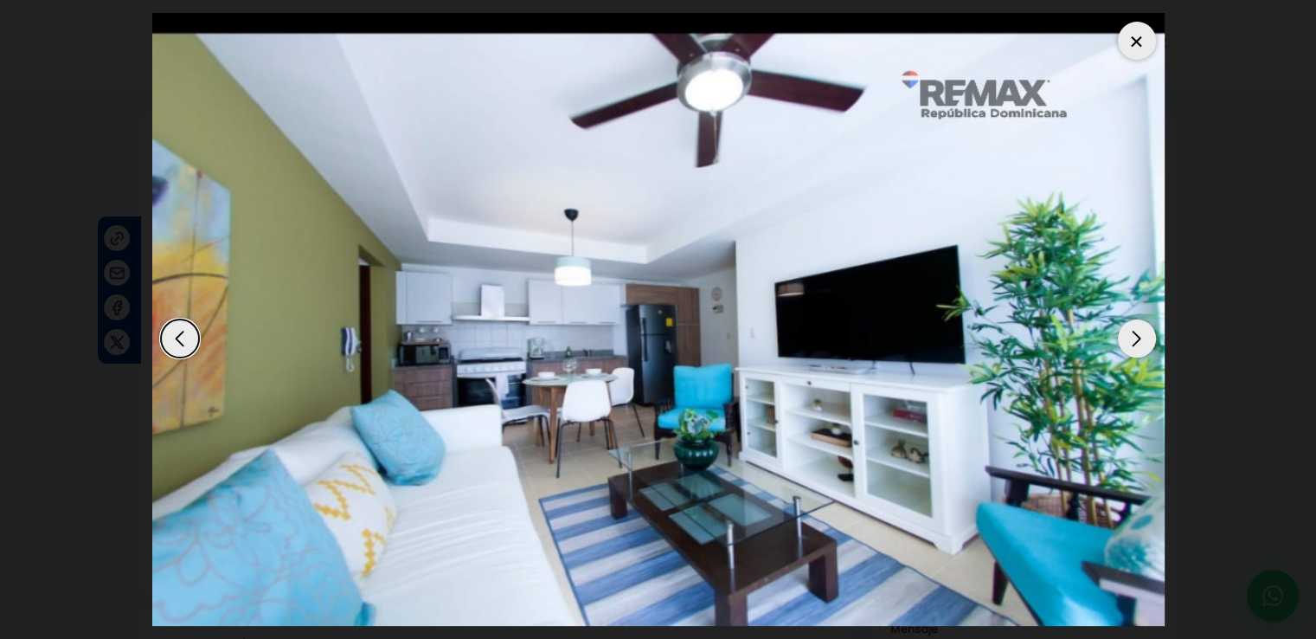
click at [1124, 339] on div "Next slide" at bounding box center [1137, 338] width 38 height 38
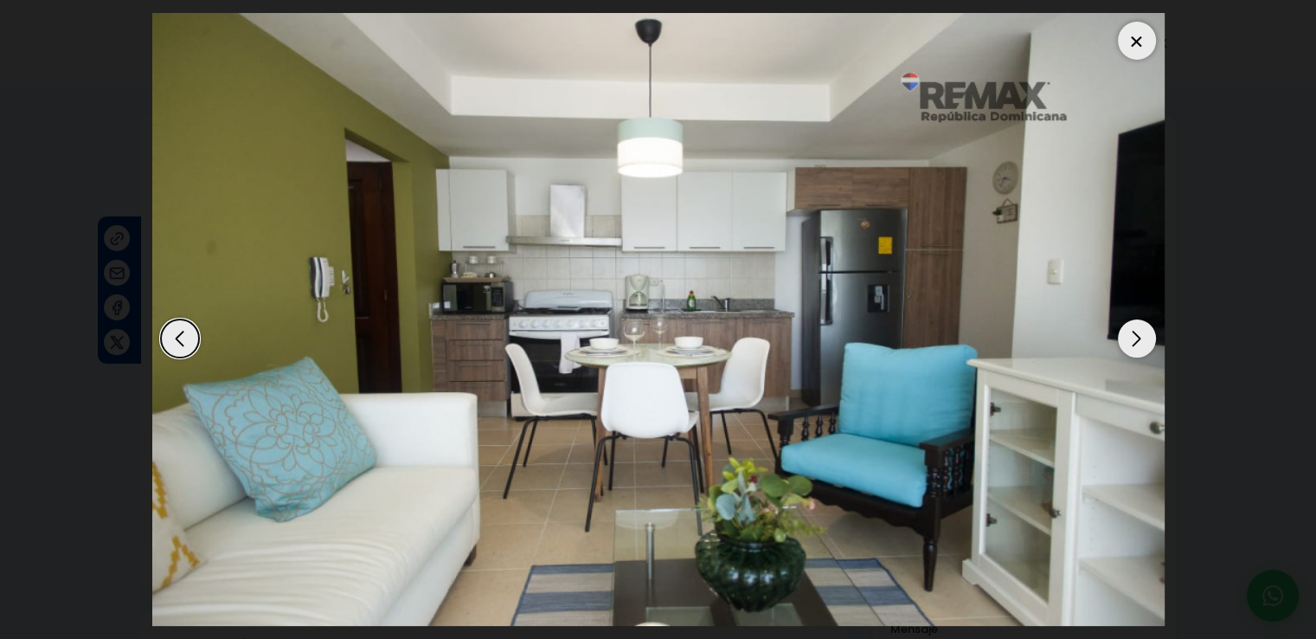
click at [1130, 338] on div "Next slide" at bounding box center [1137, 338] width 38 height 38
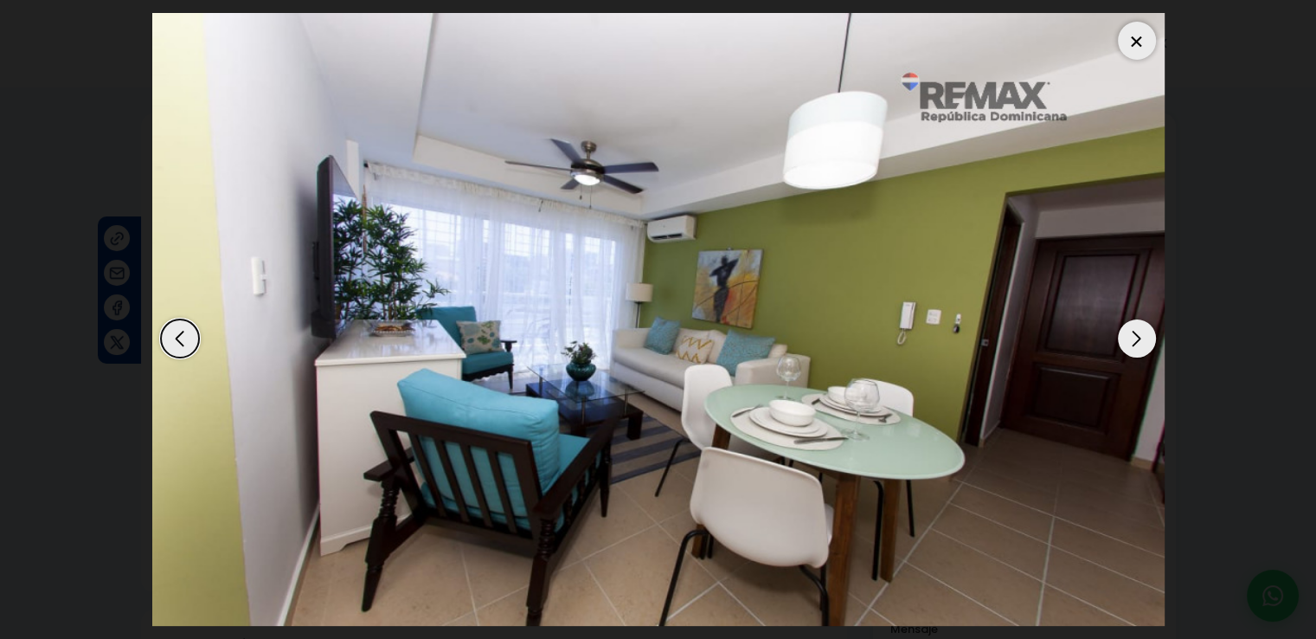
click at [1127, 344] on div "Next slide" at bounding box center [1137, 338] width 38 height 38
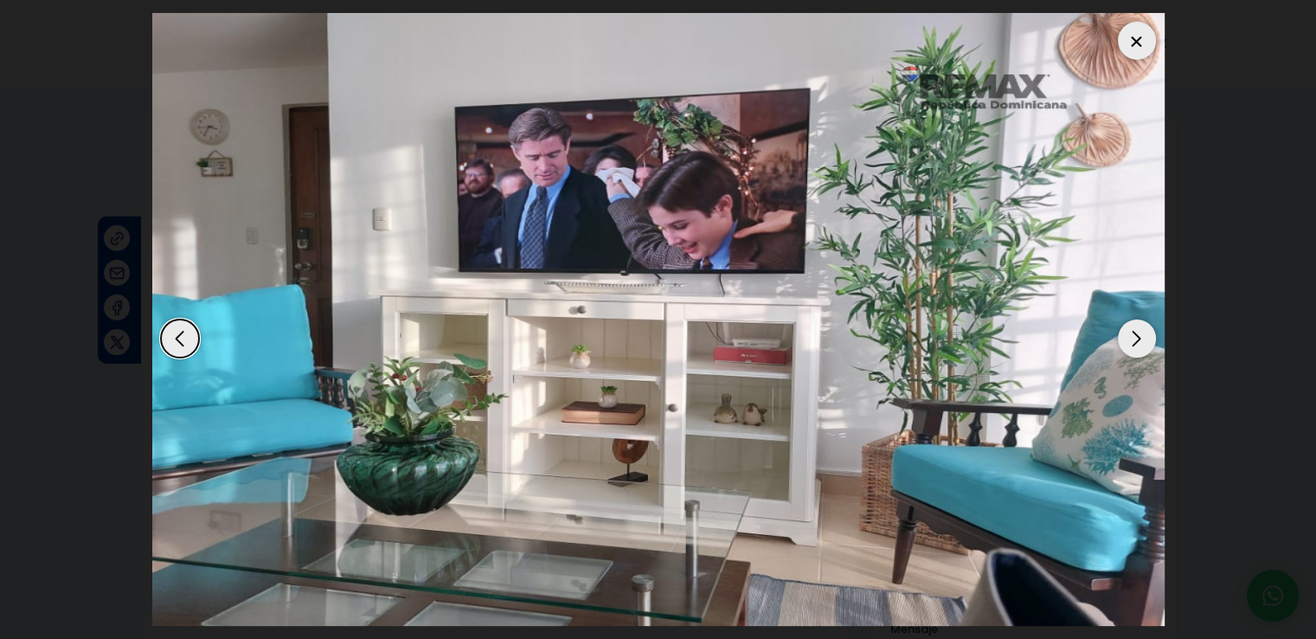
click at [1125, 348] on div "Next slide" at bounding box center [1137, 338] width 38 height 38
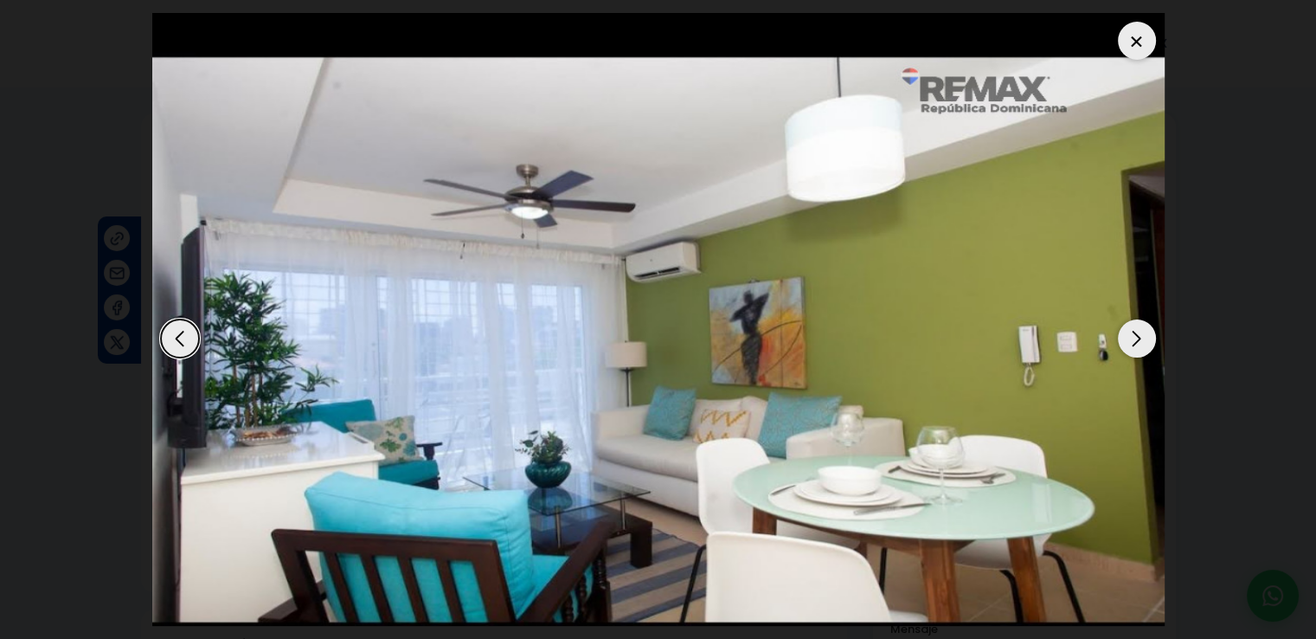
click at [1125, 350] on div "Next slide" at bounding box center [1137, 338] width 38 height 38
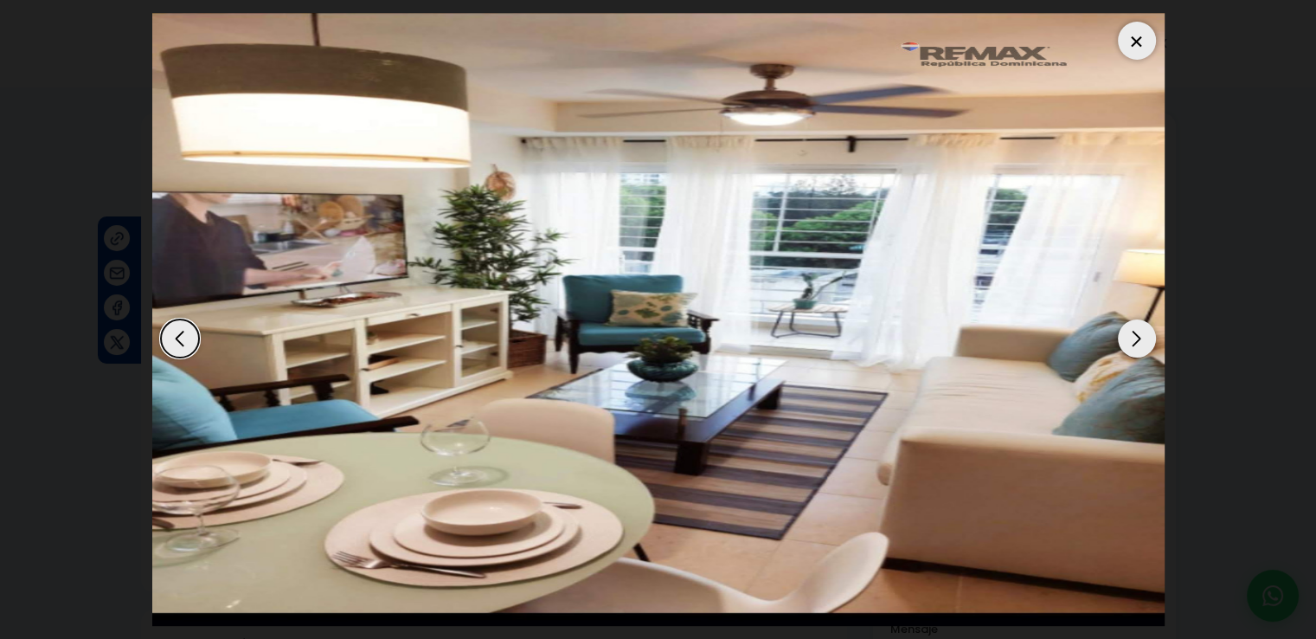
click at [1124, 351] on div "Next slide" at bounding box center [1137, 338] width 38 height 38
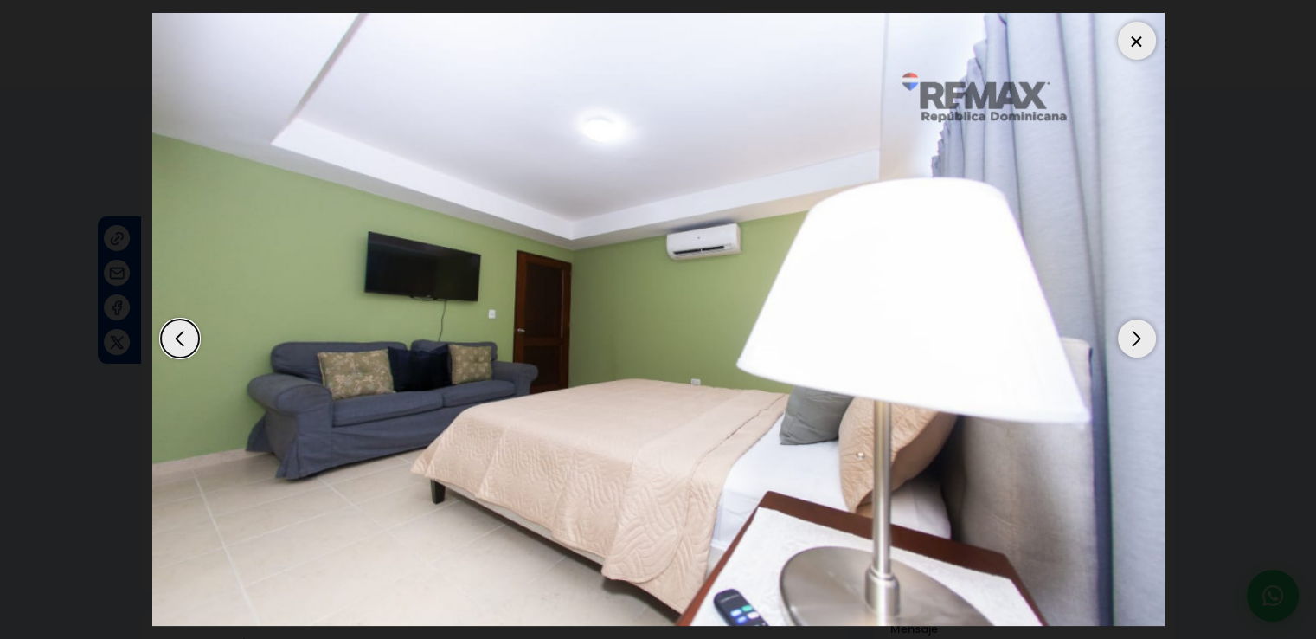
click at [1123, 354] on img "7 / 15" at bounding box center [658, 319] width 1013 height 613
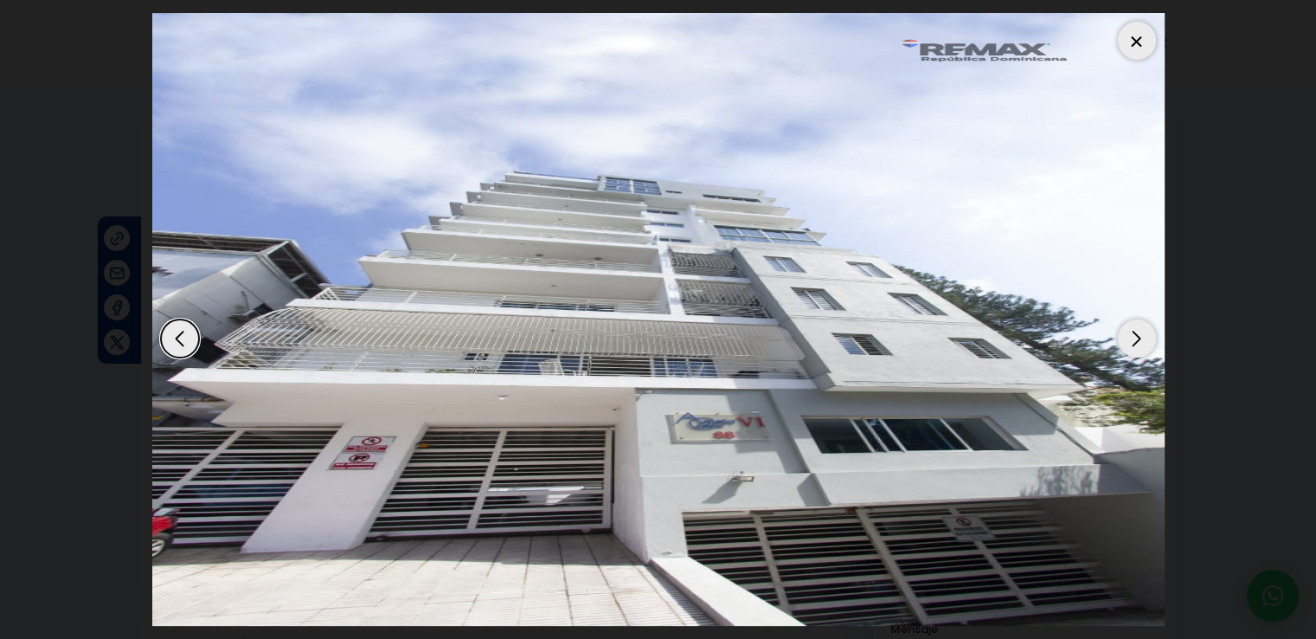
click at [1134, 39] on div at bounding box center [1137, 41] width 38 height 38
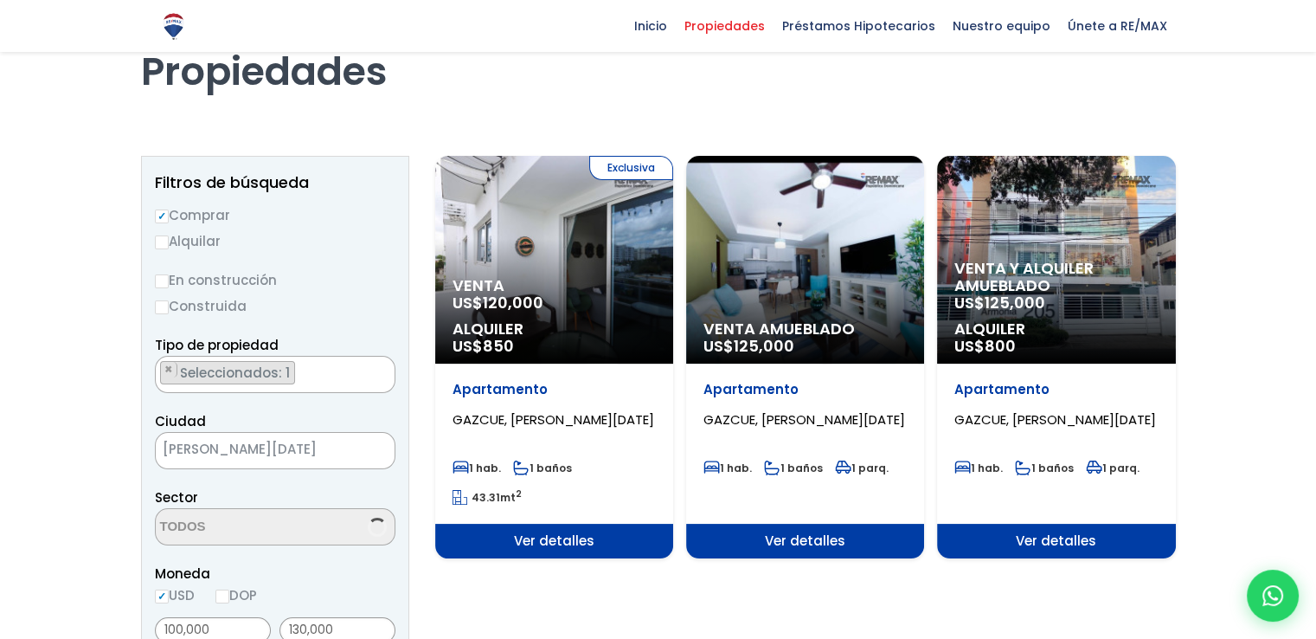
select select "206"
click at [492, 335] on span "850" at bounding box center [498, 346] width 31 height 22
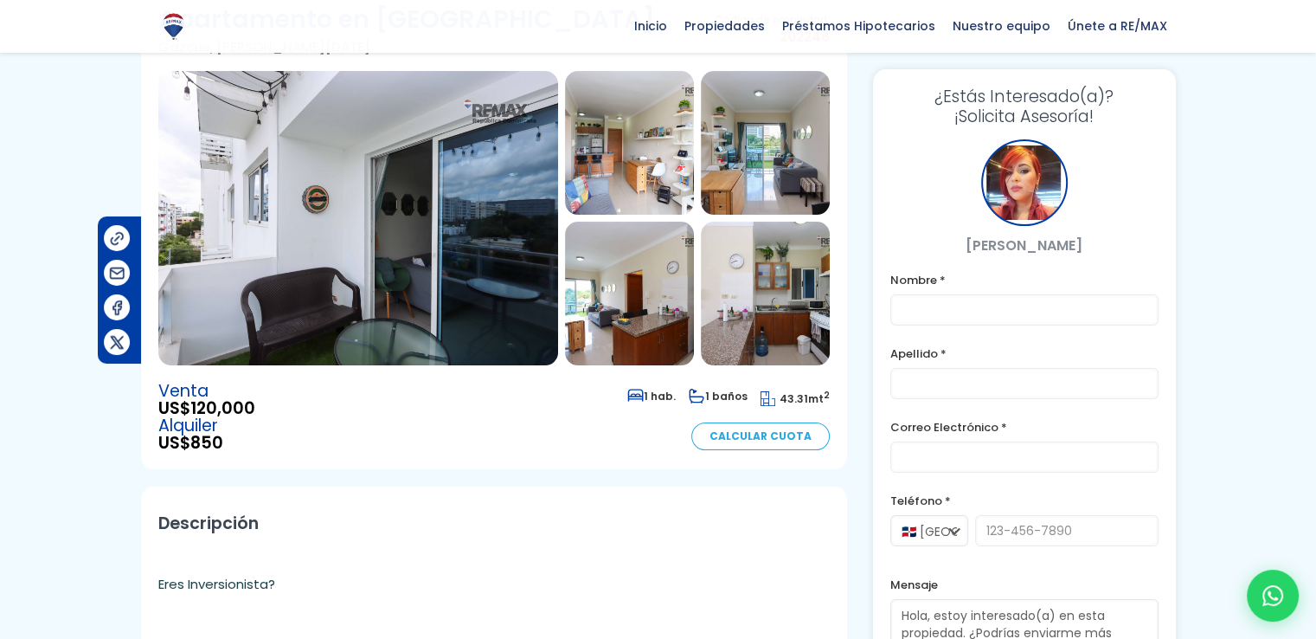
scroll to position [87, 0]
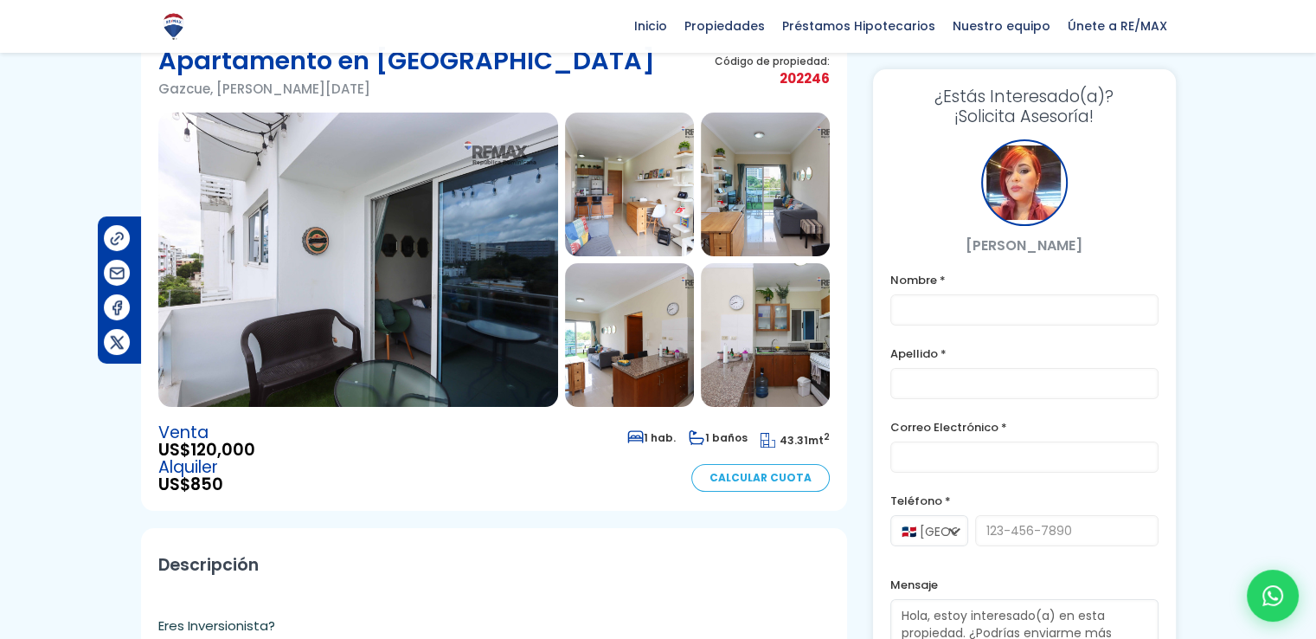
click at [399, 250] on img at bounding box center [358, 260] width 400 height 294
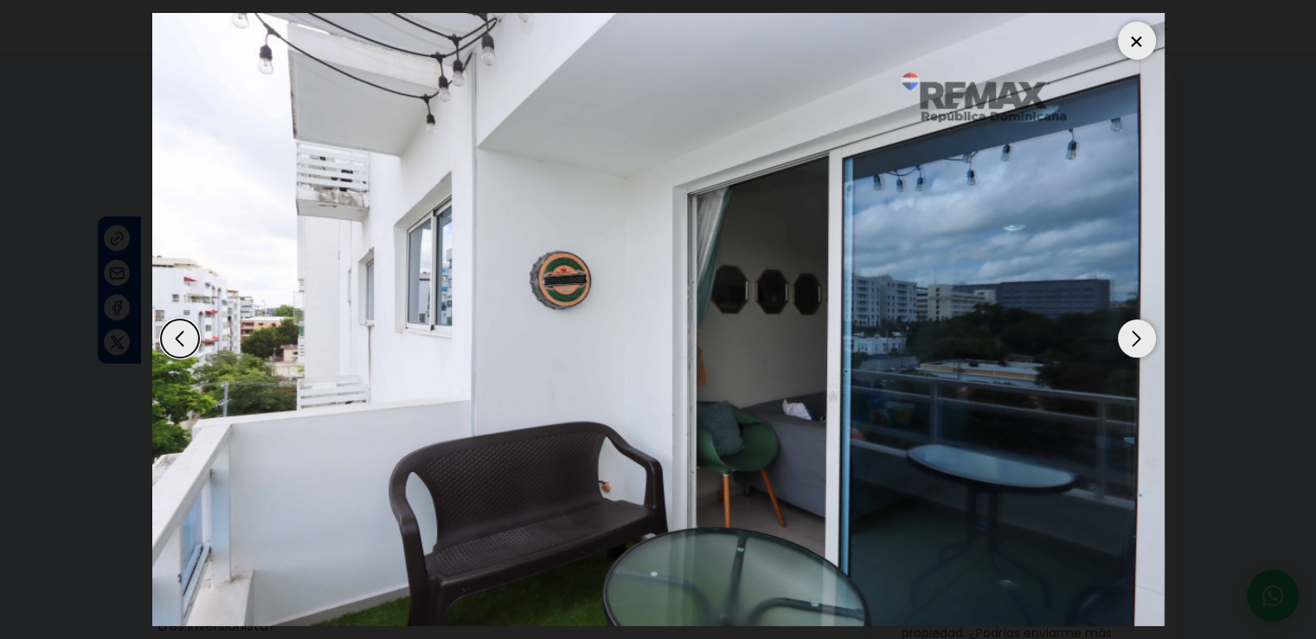
click at [399, 250] on img "1 / 9" at bounding box center [658, 319] width 1013 height 613
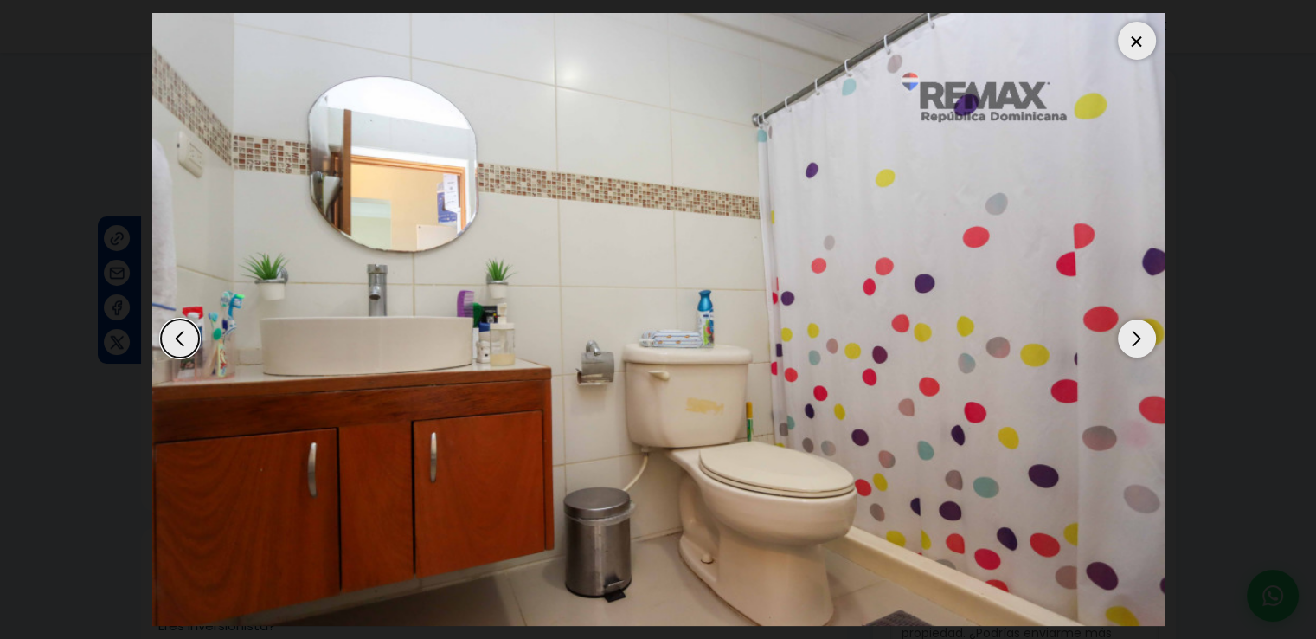
click at [1138, 332] on div "Next slide" at bounding box center [1137, 338] width 38 height 38
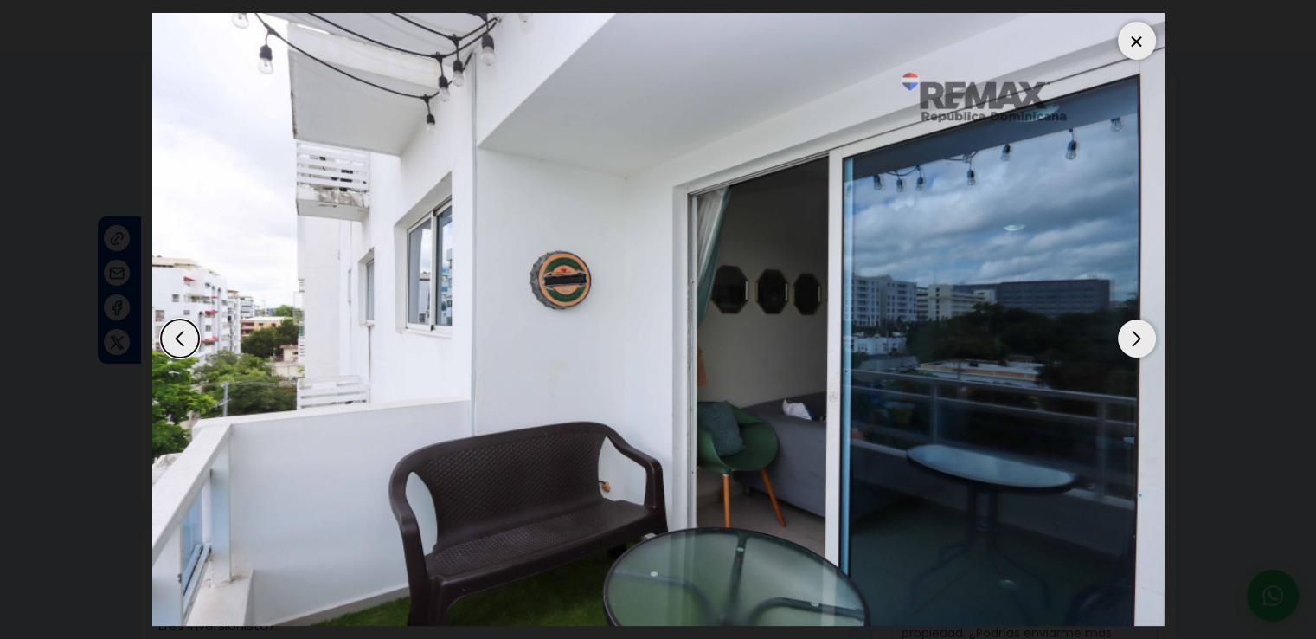
click at [1138, 332] on div "Next slide" at bounding box center [1137, 338] width 38 height 38
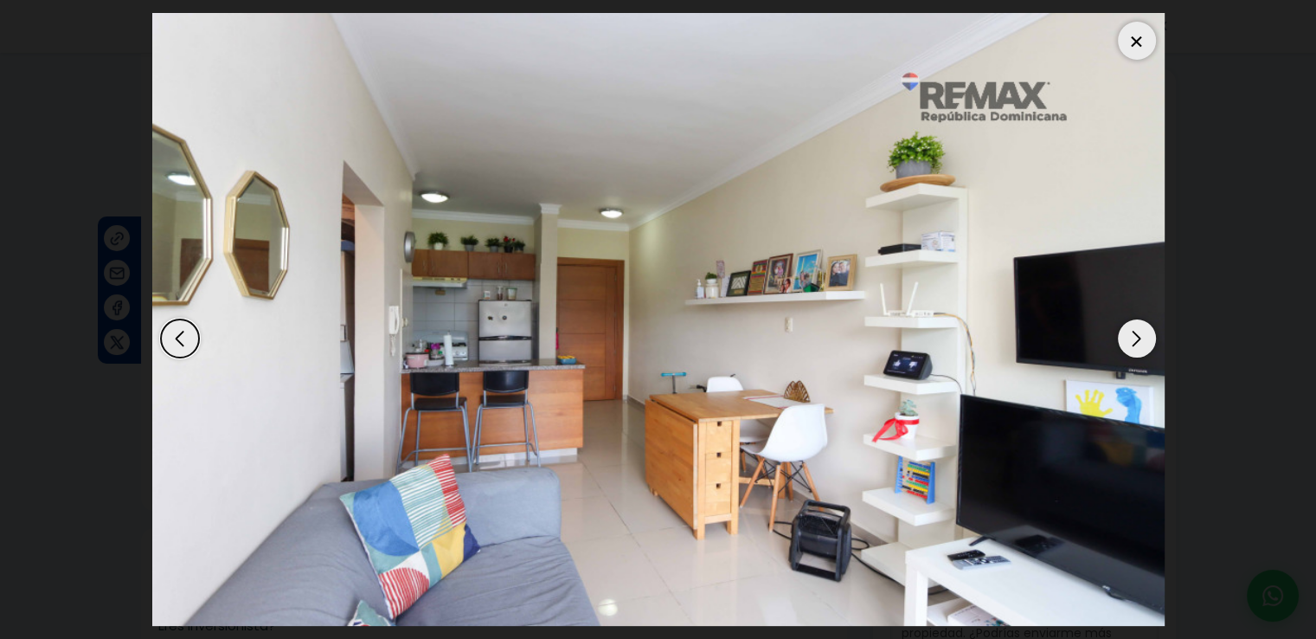
click at [1138, 332] on div "Next slide" at bounding box center [1137, 338] width 38 height 38
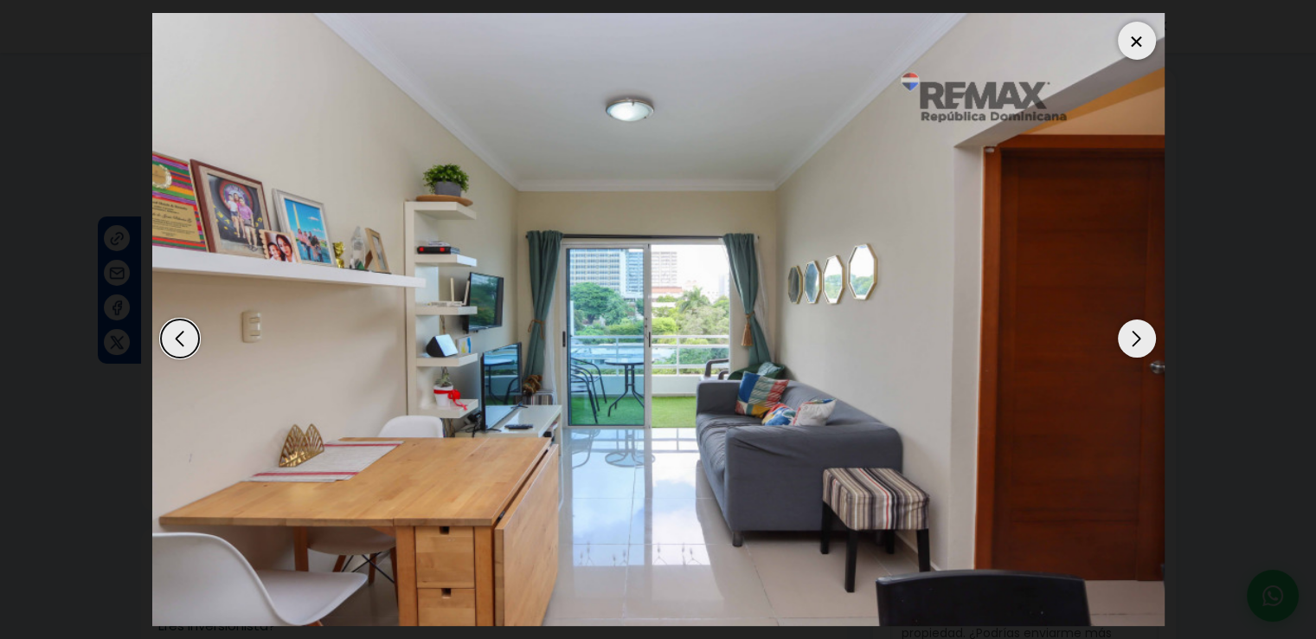
click at [1138, 332] on div "Next slide" at bounding box center [1137, 338] width 38 height 38
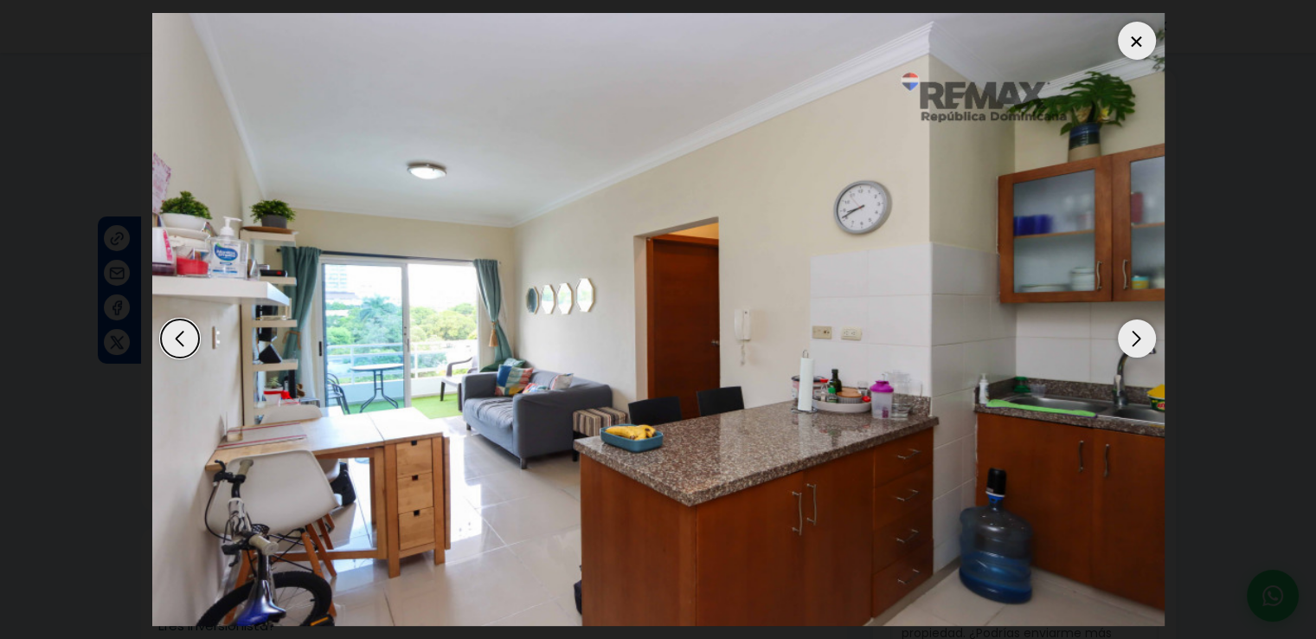
click at [1138, 347] on div "Next slide" at bounding box center [1137, 338] width 38 height 38
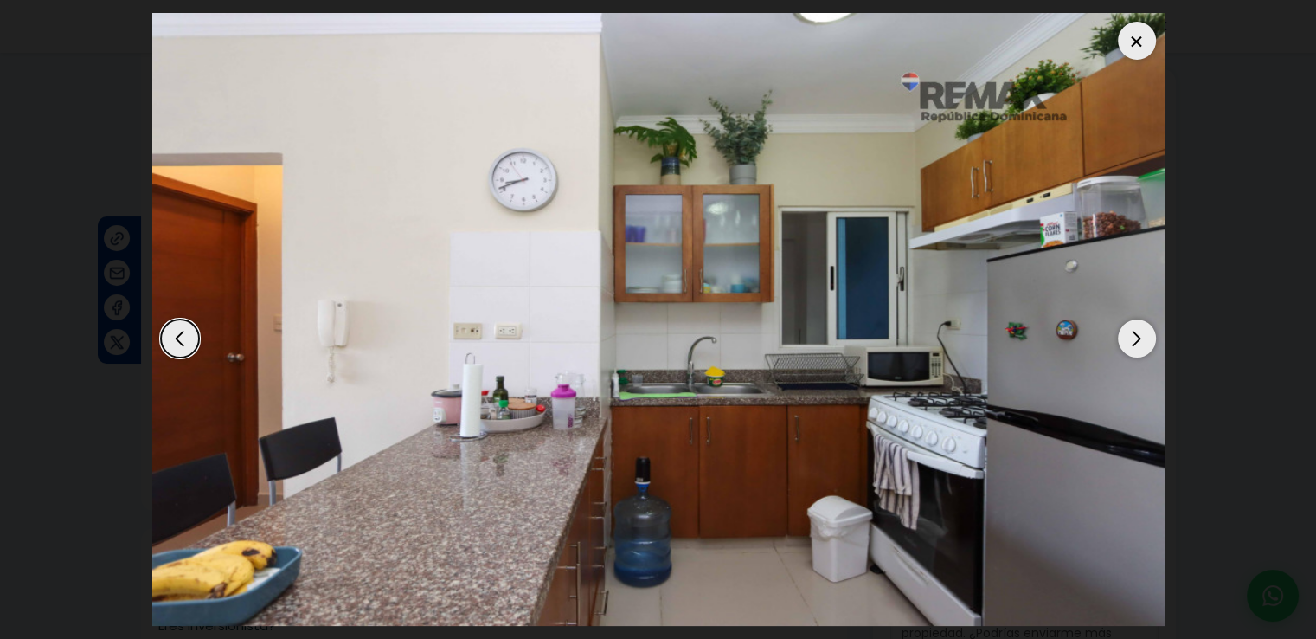
click at [1136, 347] on div "Next slide" at bounding box center [1137, 338] width 38 height 38
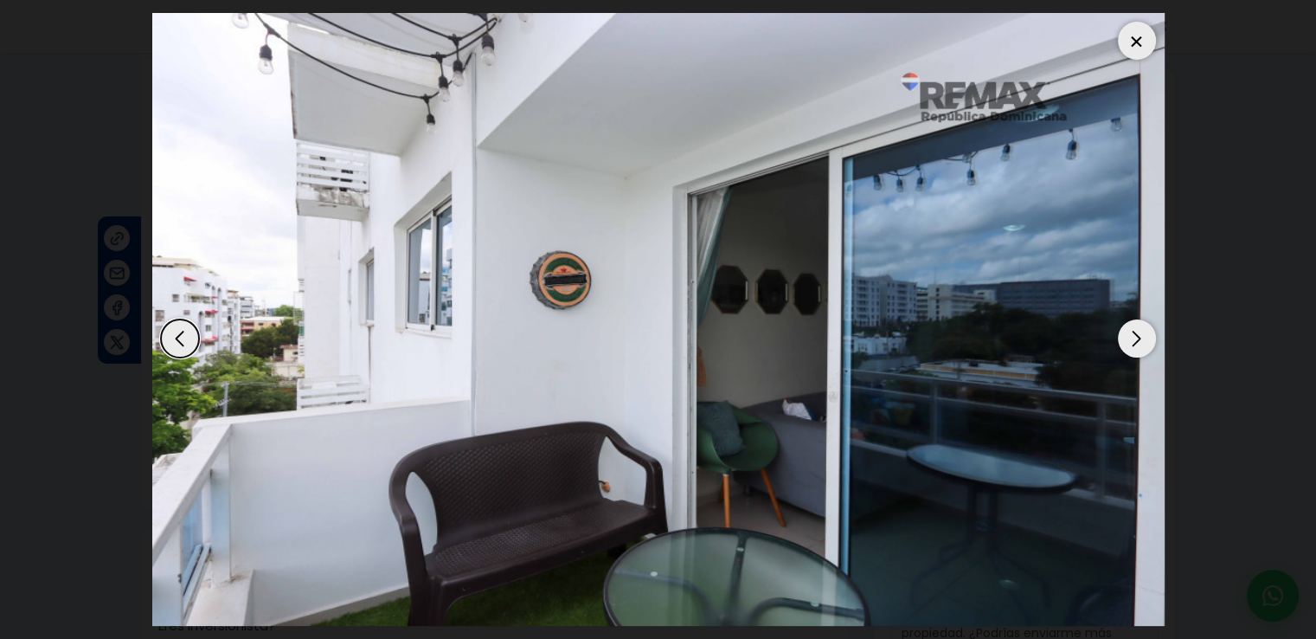
click at [1132, 44] on div at bounding box center [1137, 41] width 38 height 38
